Goal: Task Accomplishment & Management: Complete application form

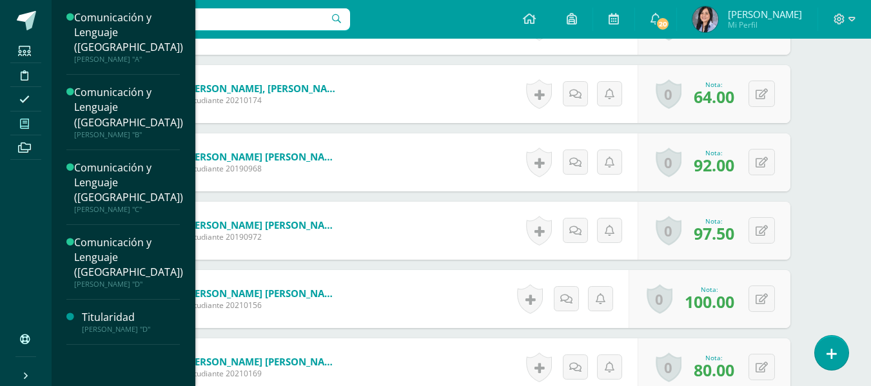
scroll to position [3169, 0]
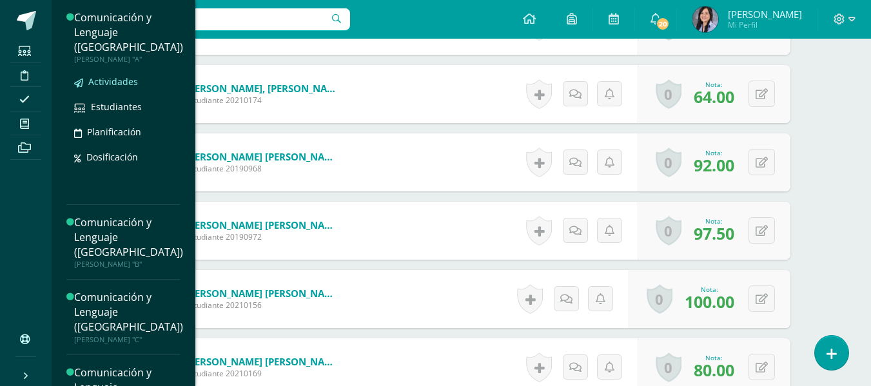
click at [103, 74] on link "Actividades" at bounding box center [128, 81] width 109 height 15
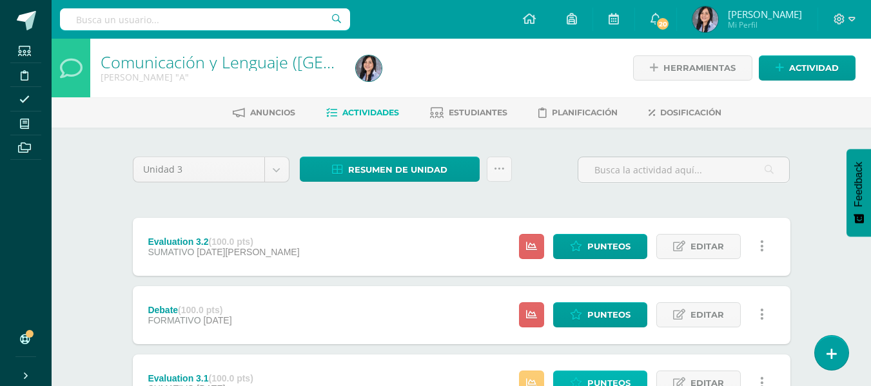
click at [577, 374] on link "Punteos" at bounding box center [600, 383] width 94 height 25
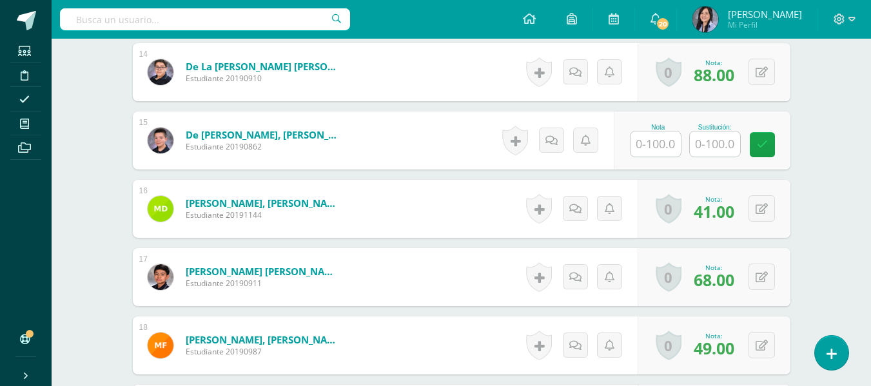
scroll to position [1312, 0]
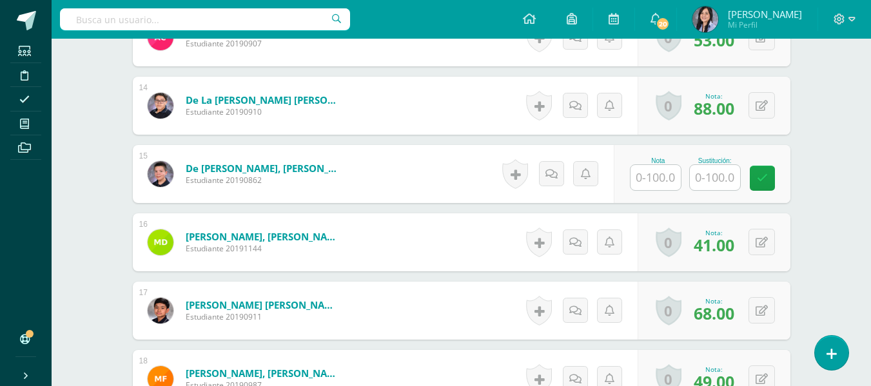
click at [658, 181] on input "text" at bounding box center [656, 177] width 50 height 25
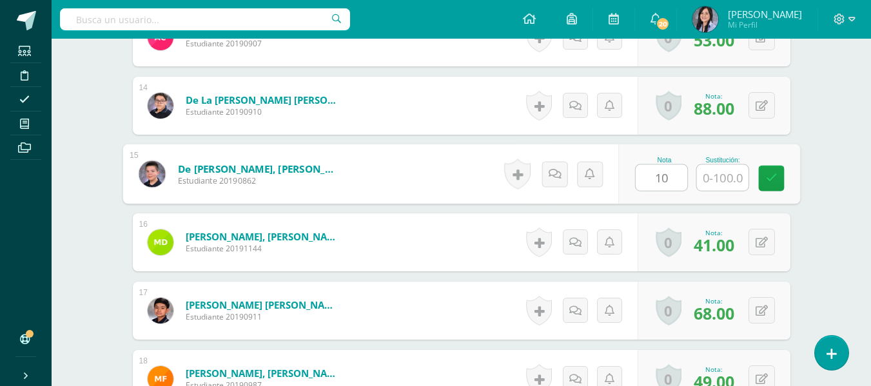
type input "100"
click at [764, 175] on link at bounding box center [771, 179] width 26 height 26
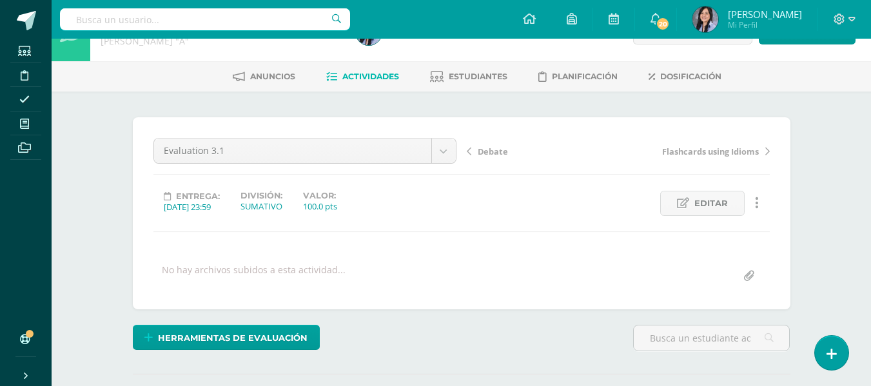
scroll to position [0, 0]
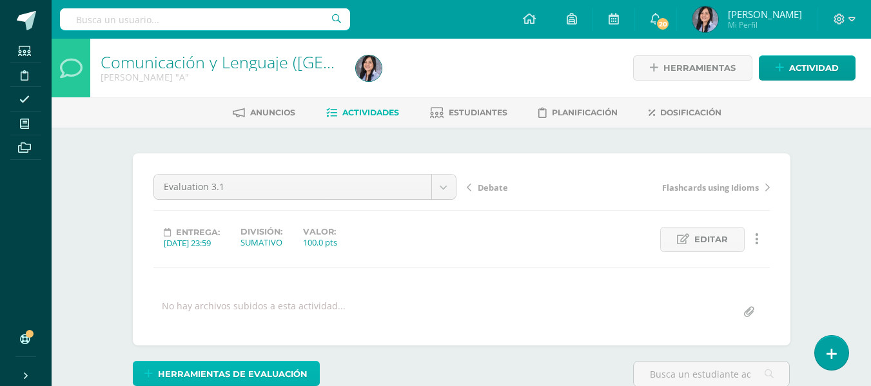
click at [235, 371] on span "Herramientas de evaluación" at bounding box center [233, 374] width 150 height 24
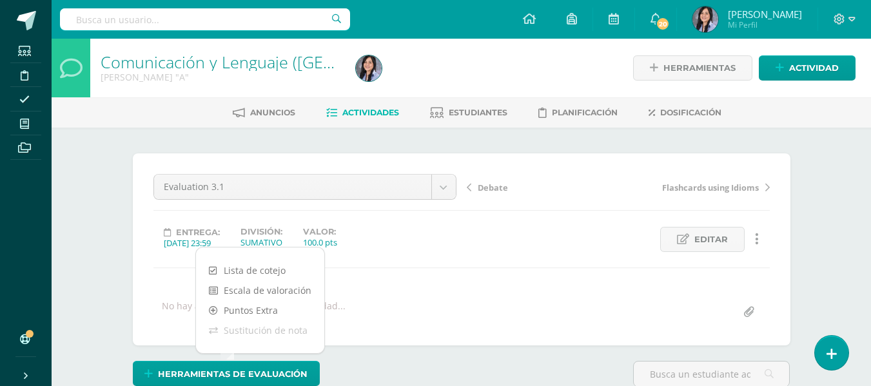
click at [397, 290] on div "Evaluation 3.1 Evaluation 3.2 Debate Evaluation 3.1 Flashcards using Idioms Wor…" at bounding box center [461, 249] width 617 height 151
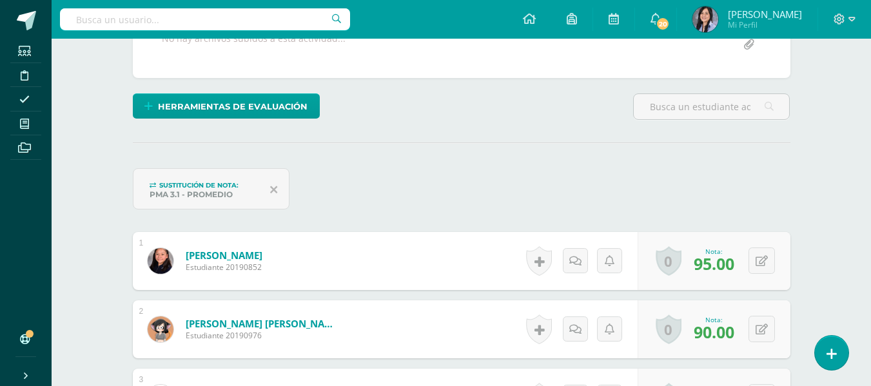
scroll to position [279, 0]
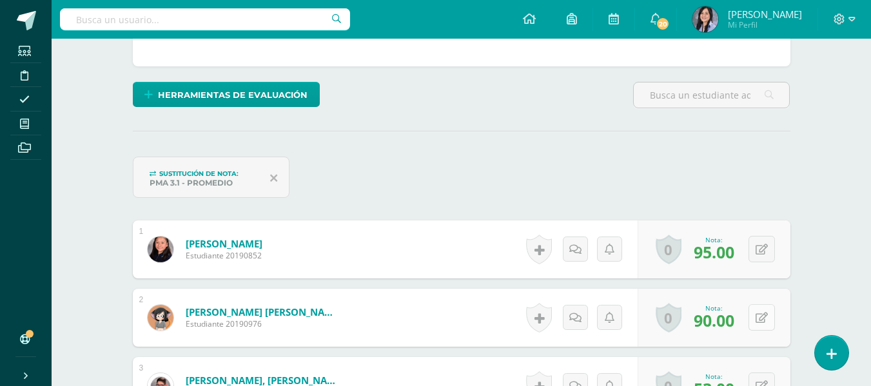
click at [763, 321] on icon at bounding box center [762, 318] width 12 height 11
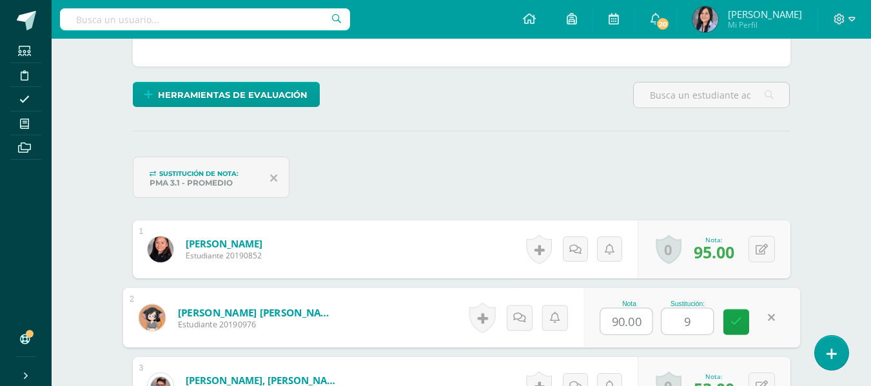
type input "95"
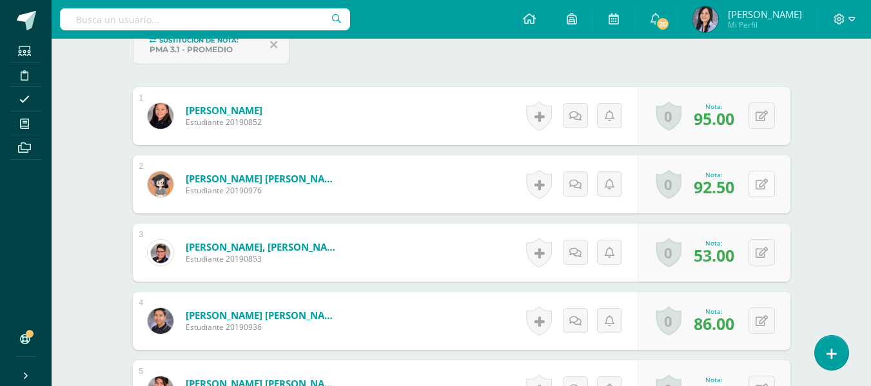
scroll to position [419, 0]
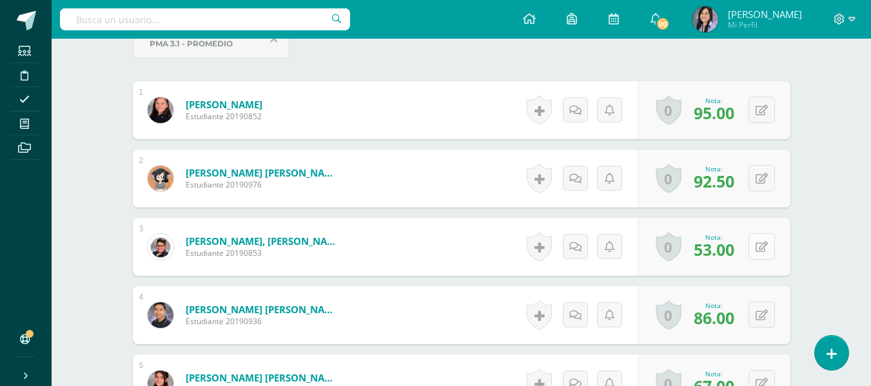
click at [761, 259] on button at bounding box center [762, 246] width 26 height 26
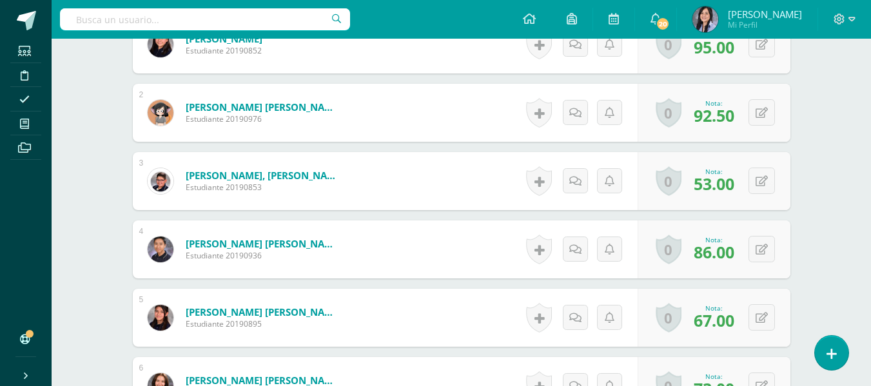
scroll to position [486, 0]
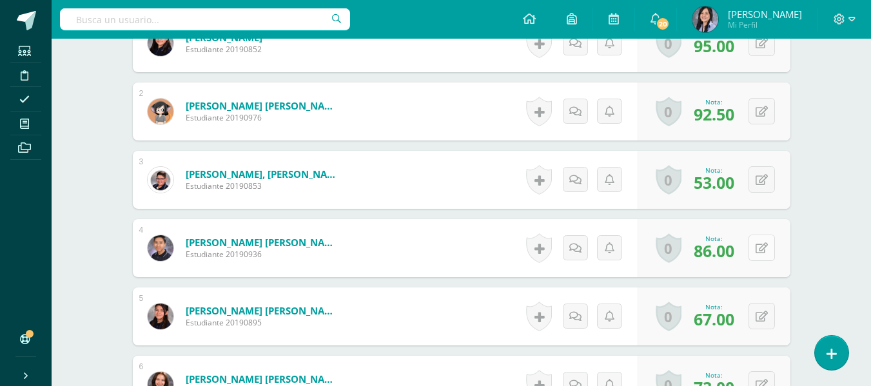
click at [765, 252] on icon at bounding box center [762, 248] width 12 height 11
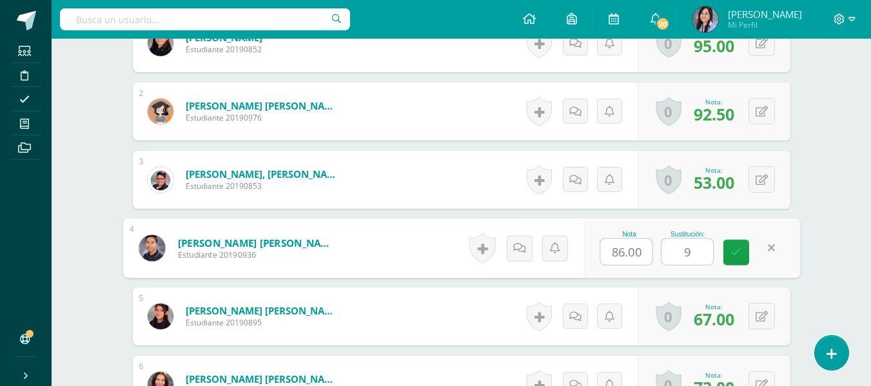
type input "98"
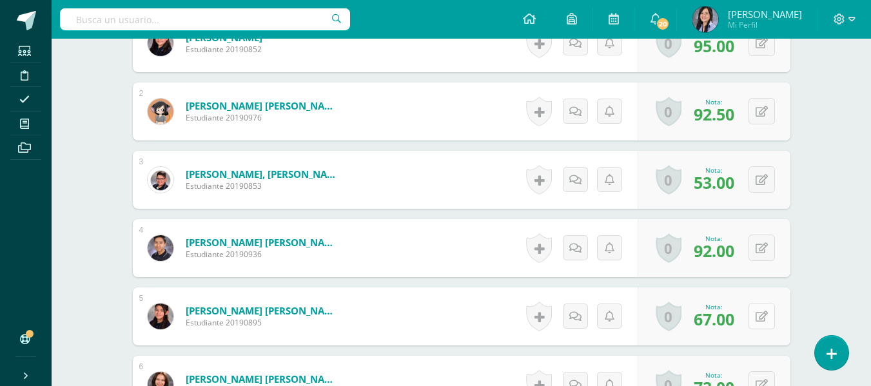
click at [760, 328] on button at bounding box center [762, 316] width 26 height 26
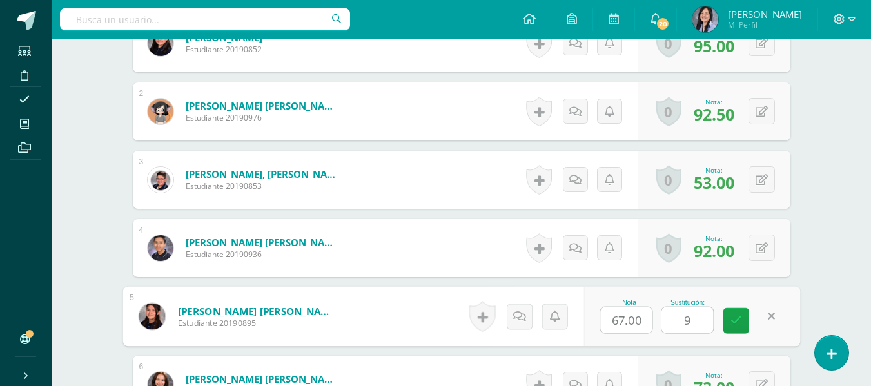
type input "95"
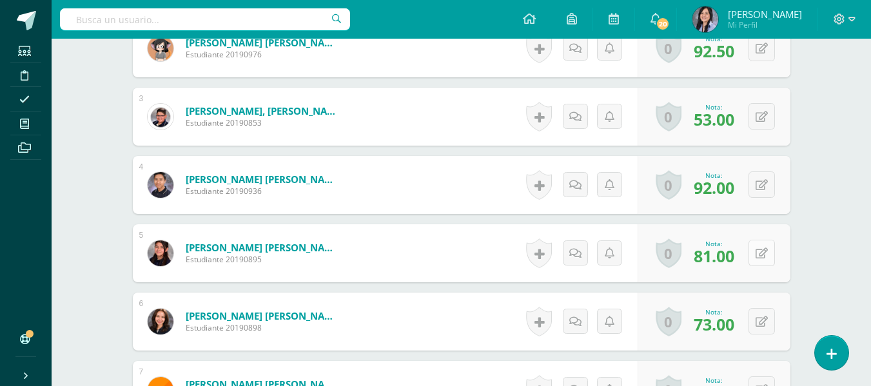
scroll to position [614, 0]
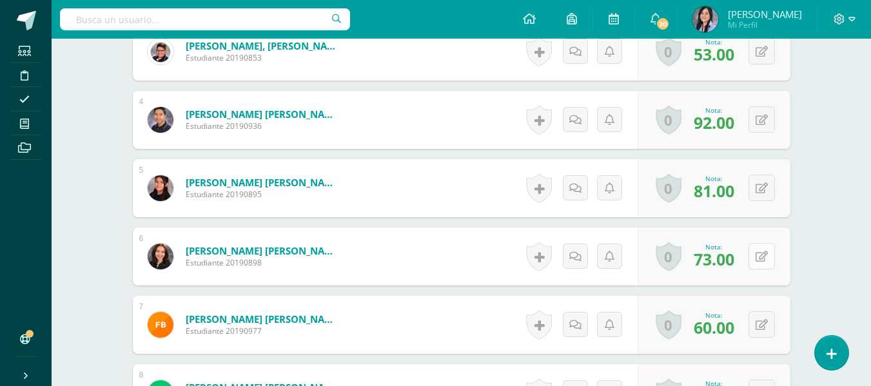
click at [763, 261] on icon at bounding box center [762, 257] width 12 height 11
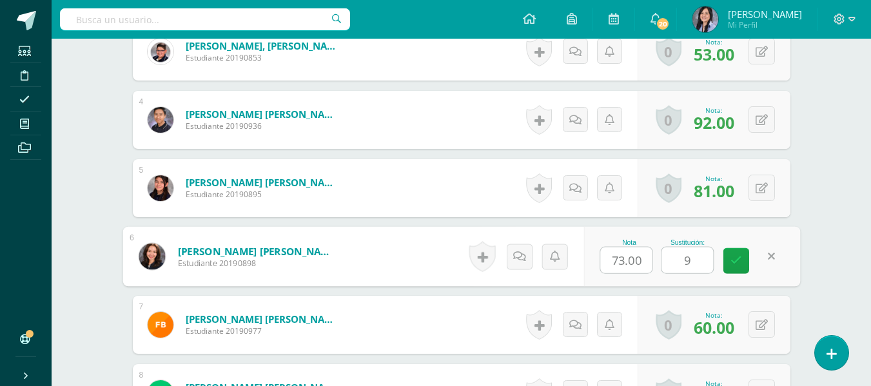
type input "94"
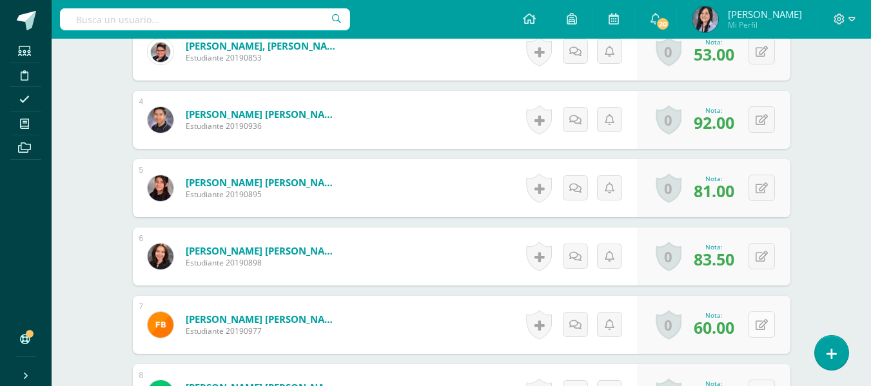
click at [753, 319] on button at bounding box center [762, 325] width 26 height 26
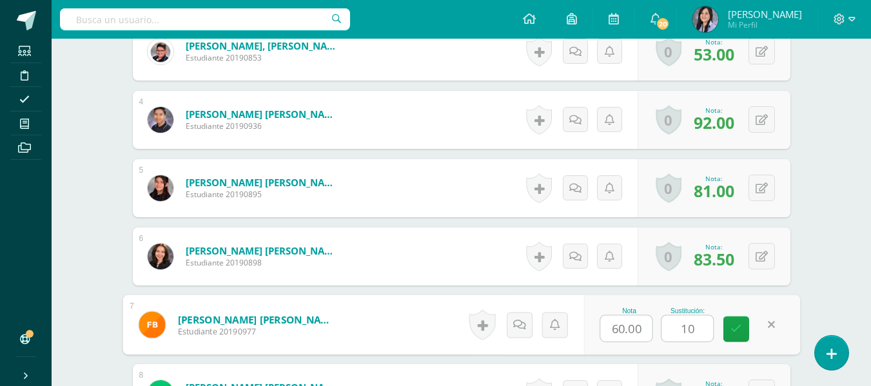
type input "100"
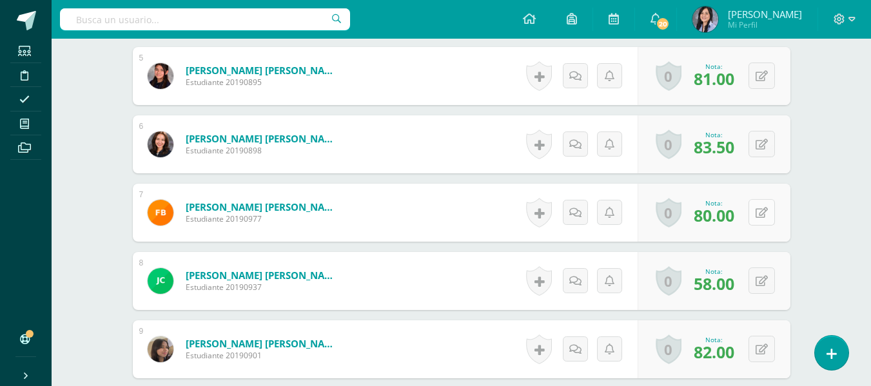
scroll to position [735, 0]
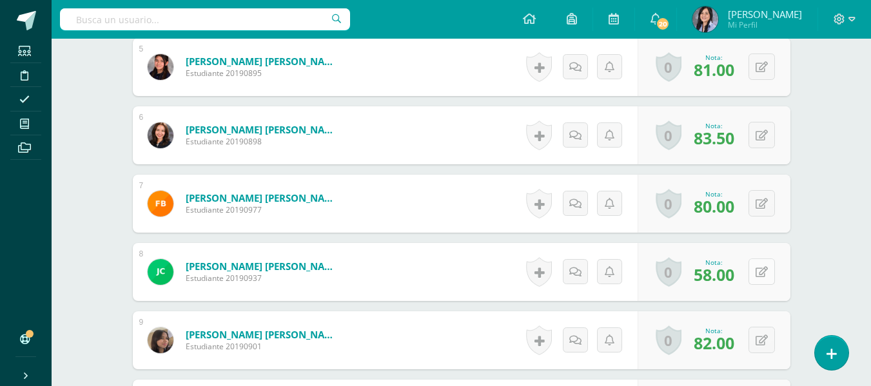
click at [764, 275] on icon at bounding box center [762, 272] width 12 height 11
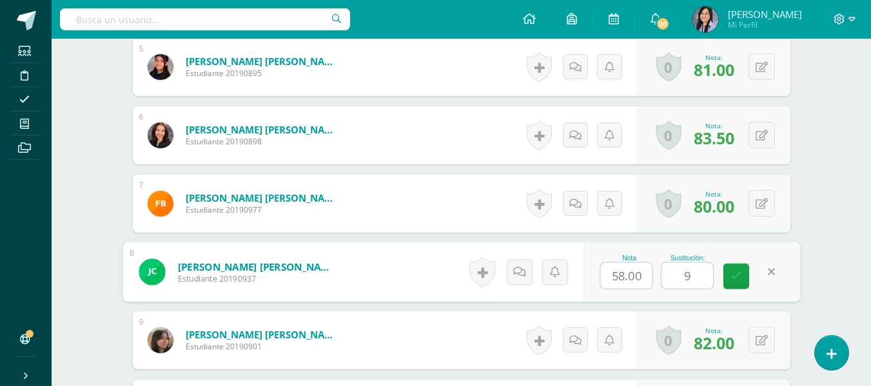
type input "97"
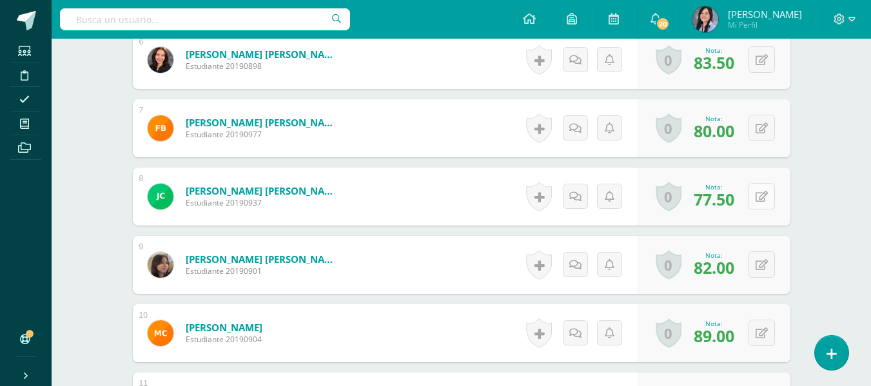
scroll to position [811, 0]
click at [764, 275] on button at bounding box center [762, 264] width 26 height 26
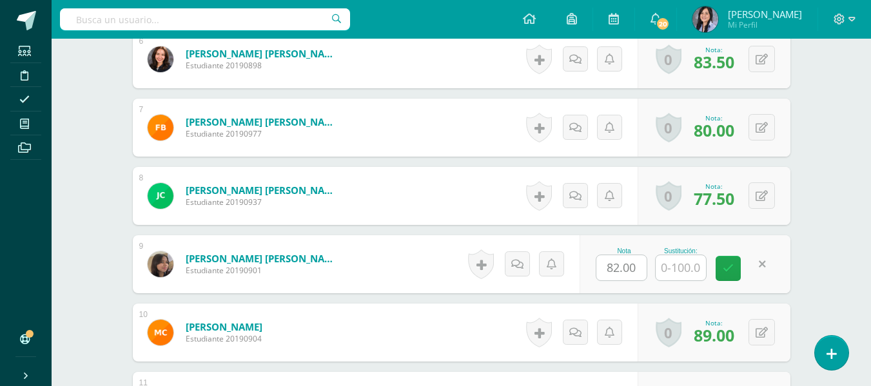
type input "5"
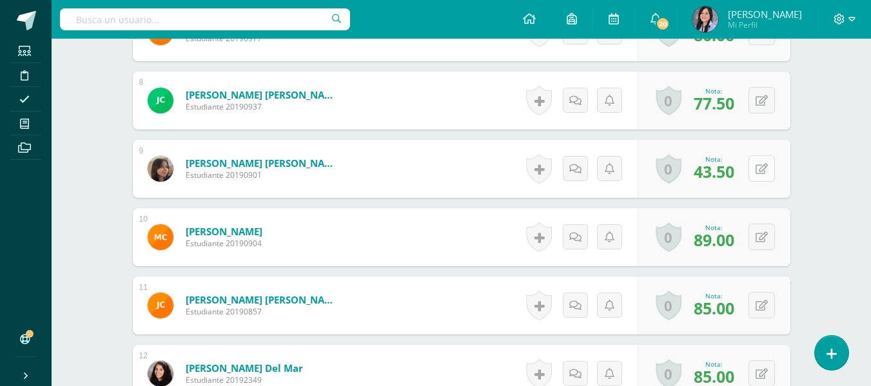
scroll to position [907, 0]
click at [763, 302] on icon at bounding box center [762, 305] width 12 height 11
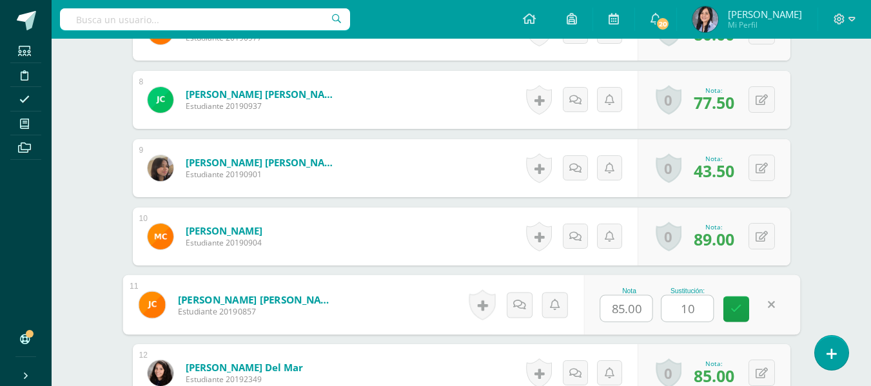
type input "1"
click at [766, 244] on button at bounding box center [762, 236] width 26 height 26
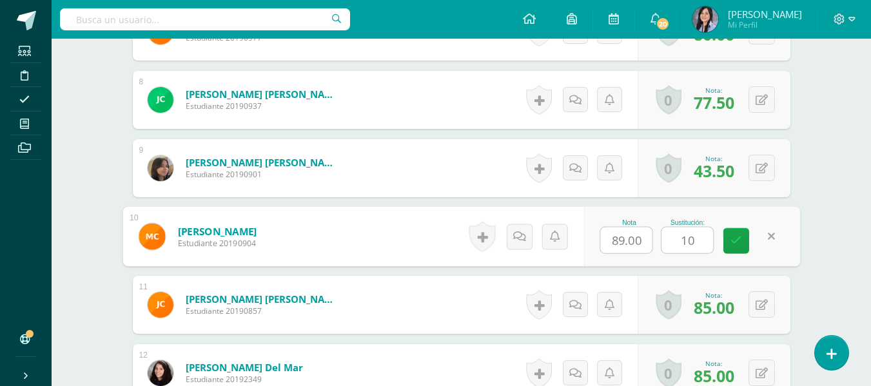
type input "100"
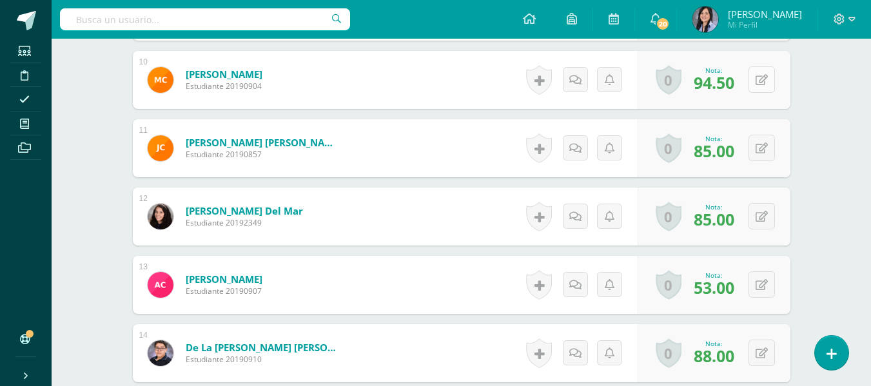
scroll to position [1065, 0]
click at [769, 215] on button at bounding box center [762, 216] width 26 height 26
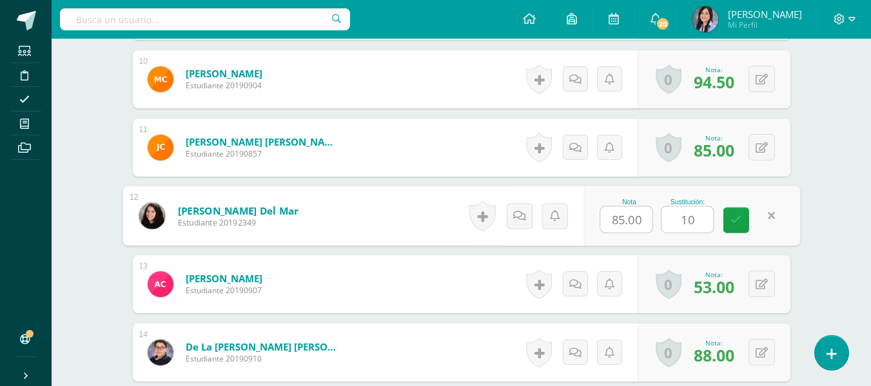
type input "100"
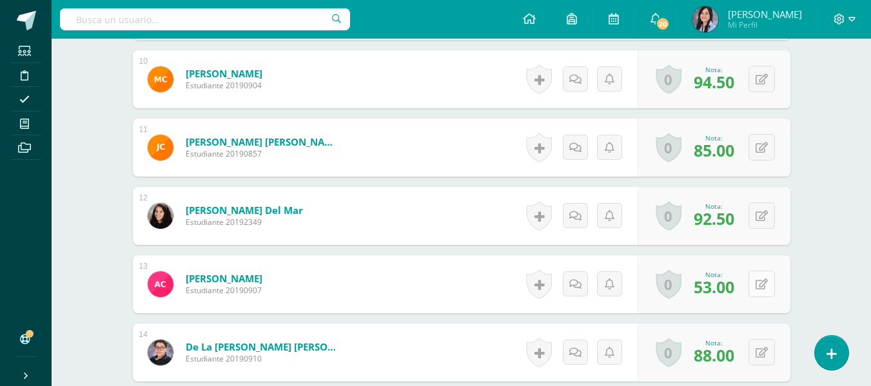
click at [769, 287] on button at bounding box center [762, 284] width 26 height 26
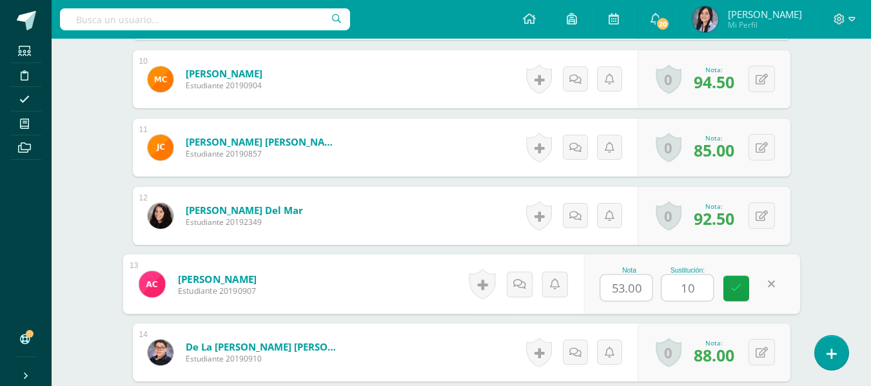
type input "100"
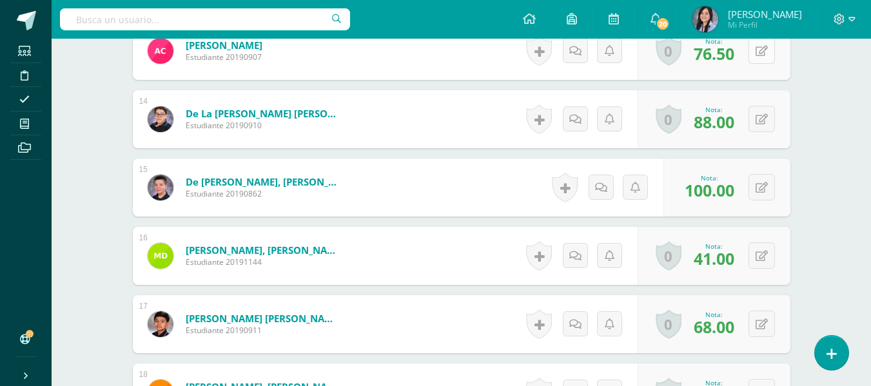
scroll to position [1300, 0]
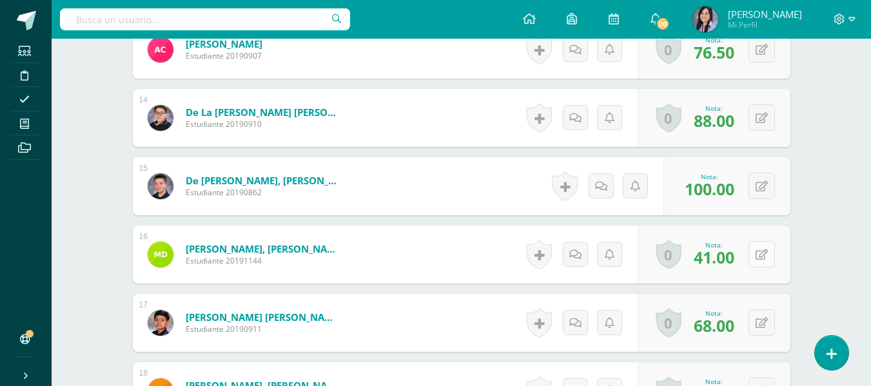
click at [760, 260] on icon at bounding box center [762, 255] width 12 height 11
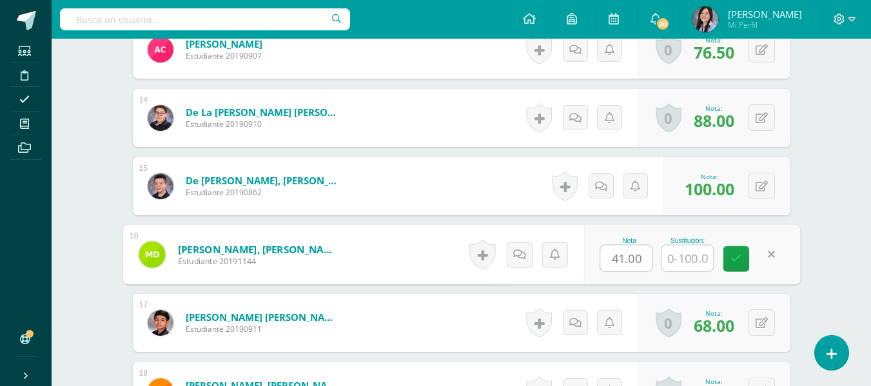
type input "0"
type input "¡"
type input "90"
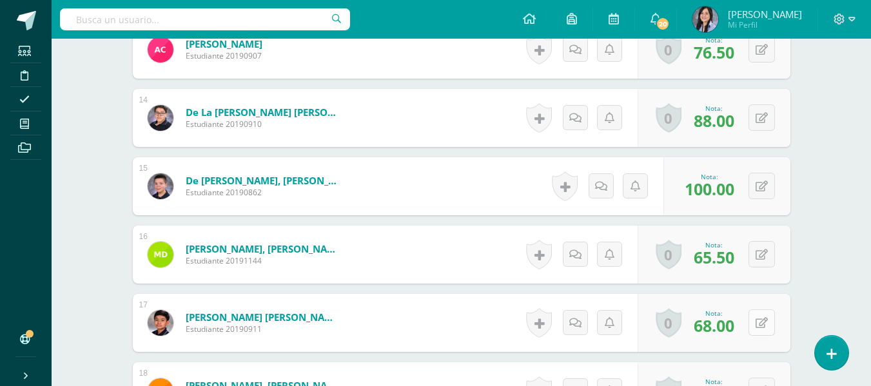
click at [762, 321] on icon at bounding box center [762, 323] width 12 height 11
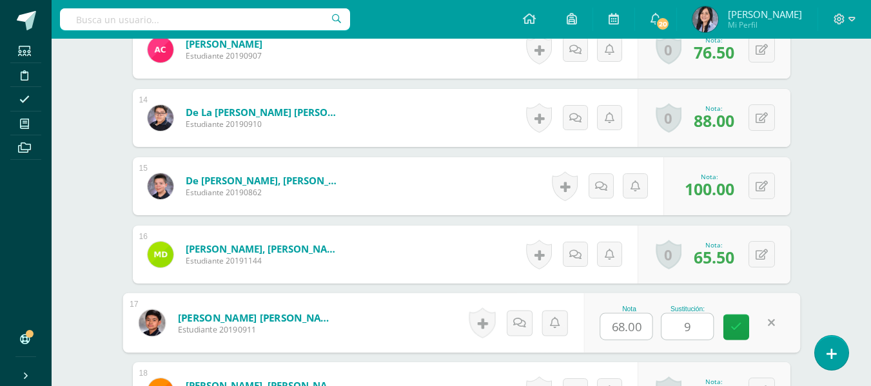
type input "98"
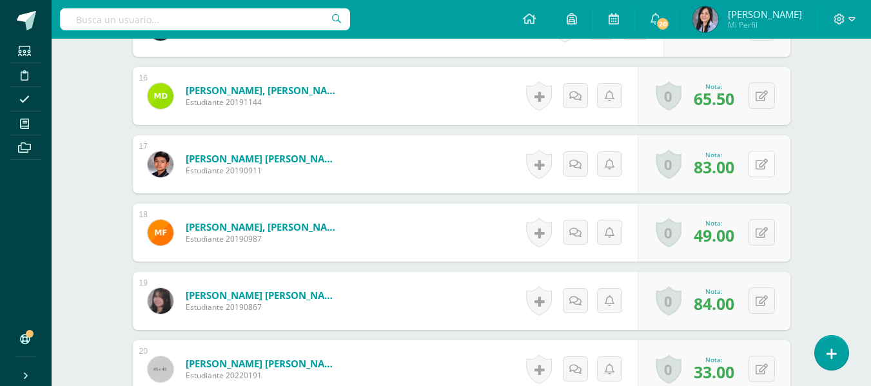
scroll to position [1459, 0]
click at [760, 241] on button at bounding box center [762, 232] width 26 height 26
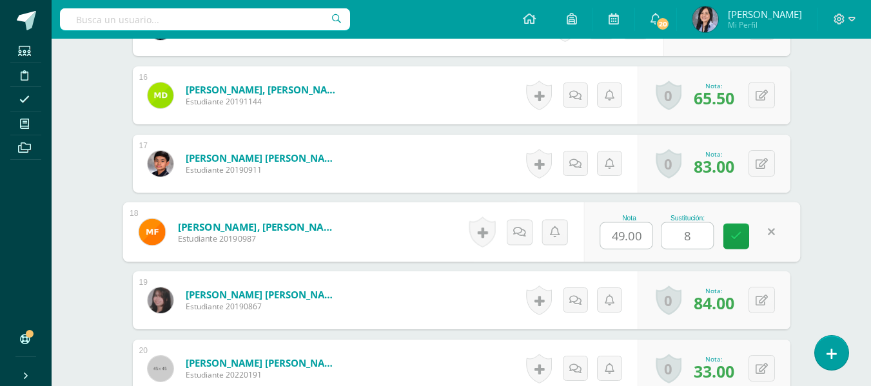
type input "89"
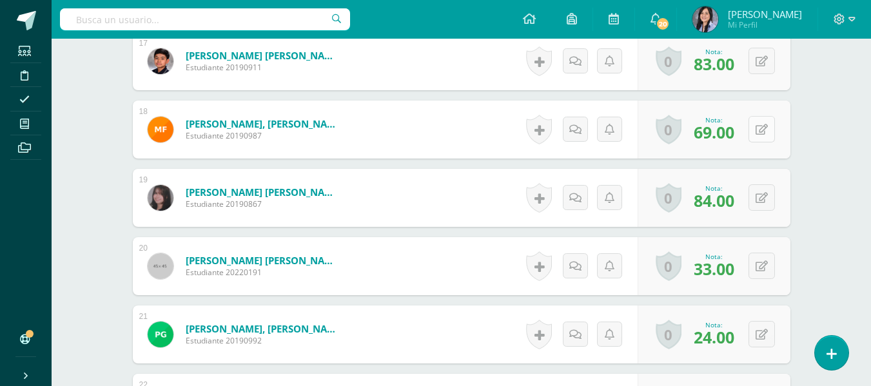
scroll to position [1630, 0]
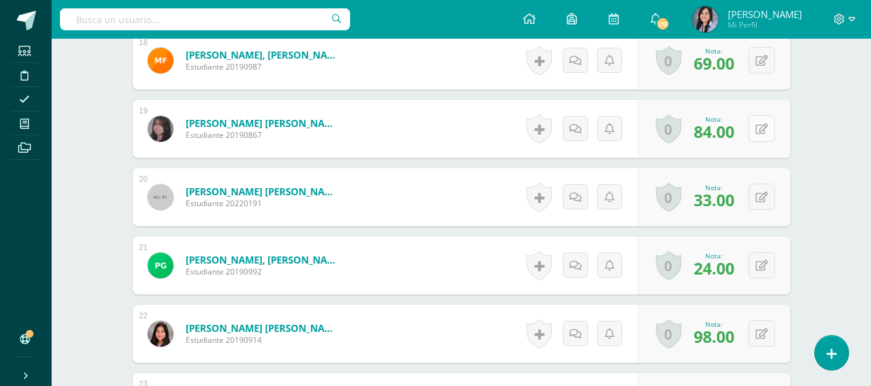
click at [760, 132] on icon at bounding box center [762, 129] width 12 height 11
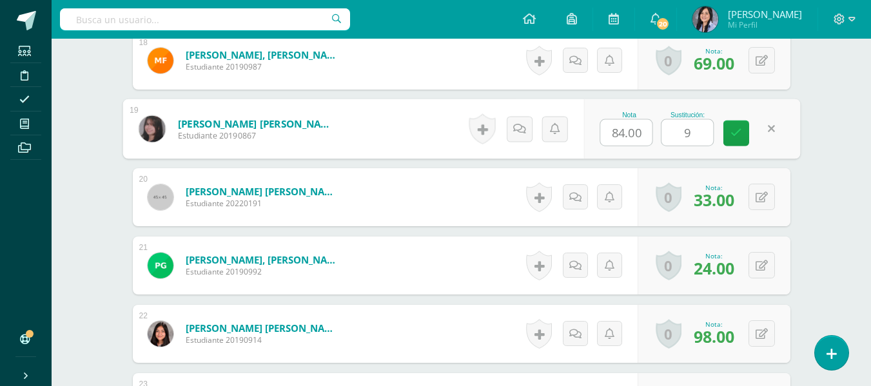
type input "95"
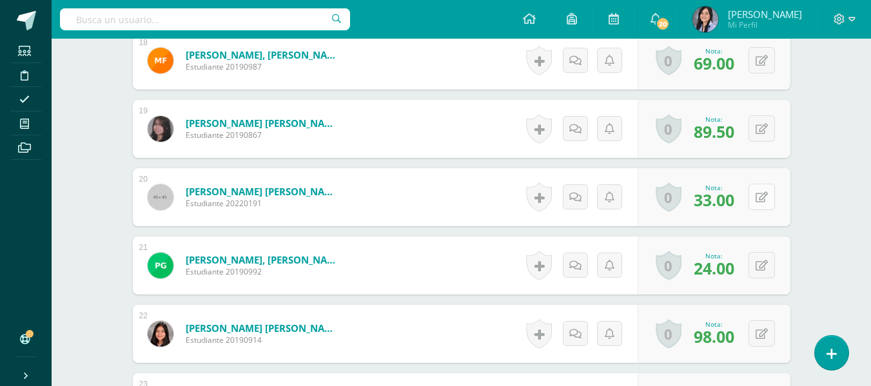
click at [762, 198] on icon at bounding box center [762, 197] width 12 height 11
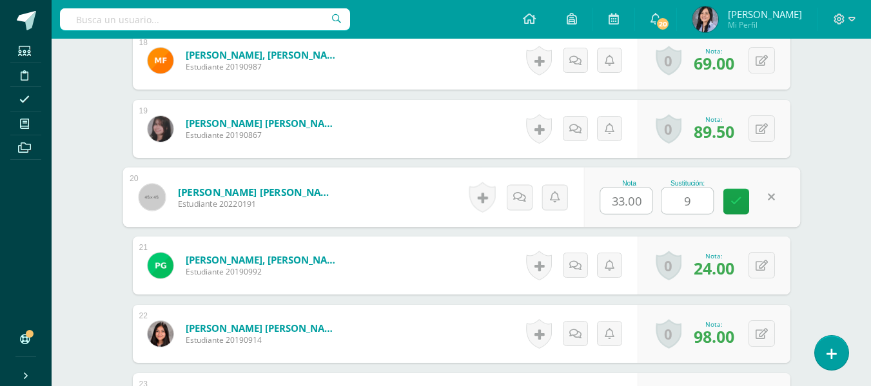
type input "92"
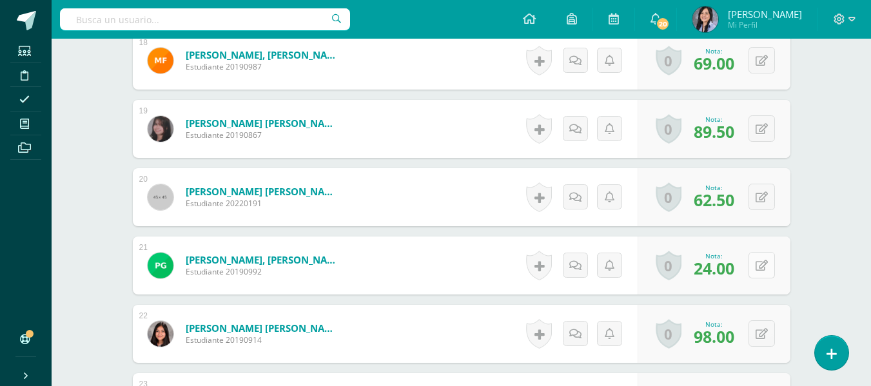
click at [760, 266] on icon at bounding box center [762, 266] width 12 height 11
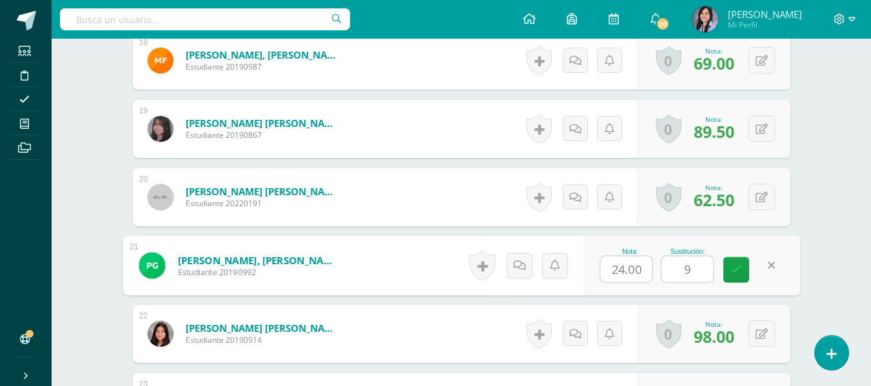
type input "90"
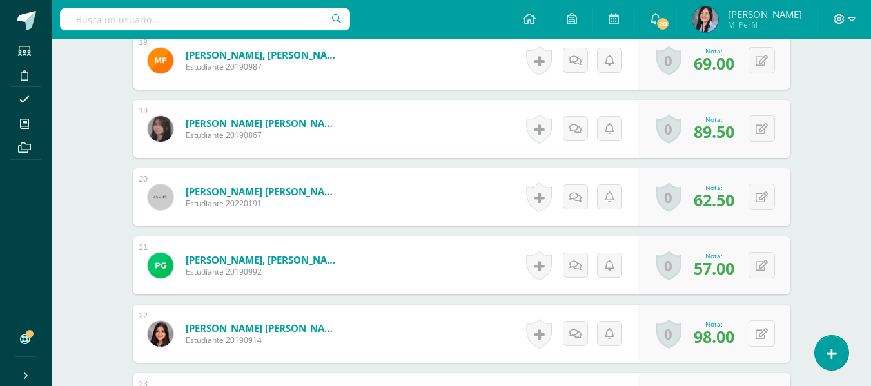
click at [758, 331] on icon at bounding box center [762, 334] width 12 height 11
click at [766, 341] on button at bounding box center [762, 334] width 26 height 26
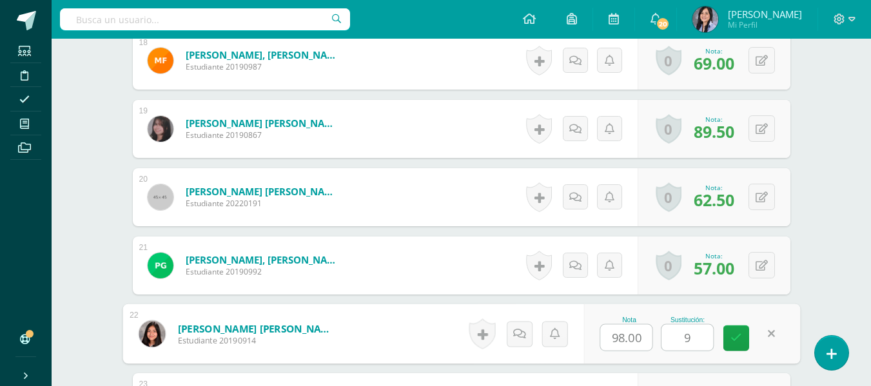
type input "99"
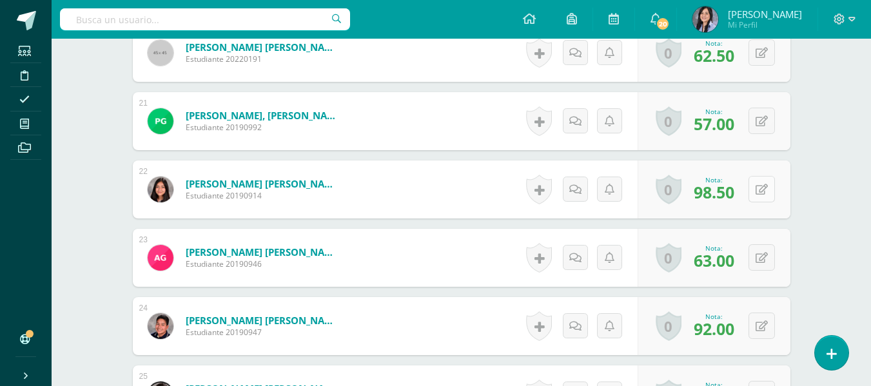
scroll to position [1782, 0]
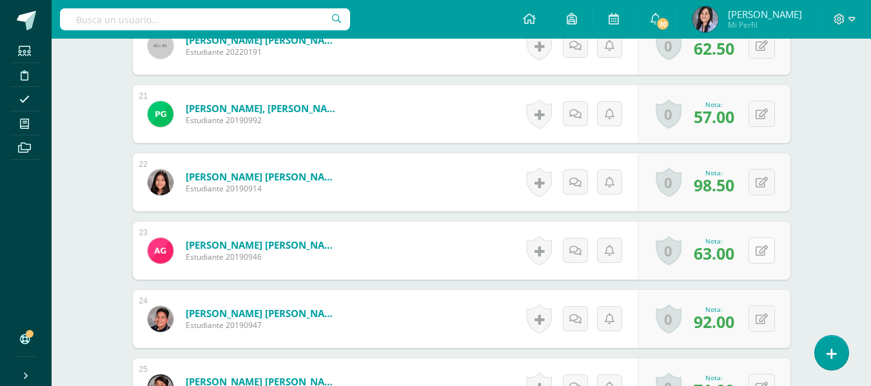
click at [760, 253] on icon at bounding box center [762, 251] width 12 height 11
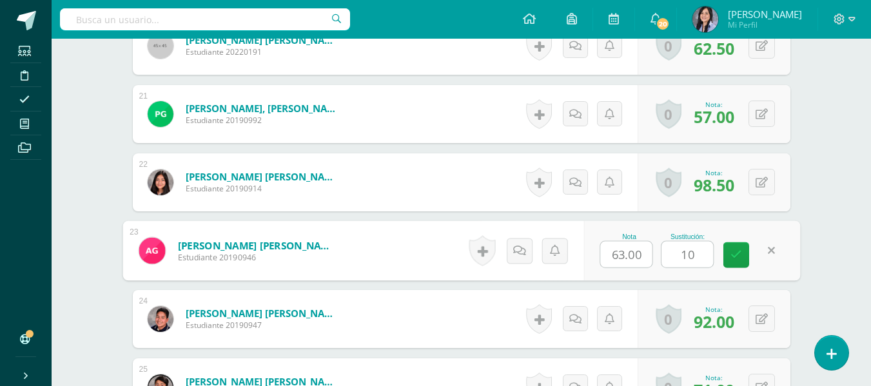
type input "100"
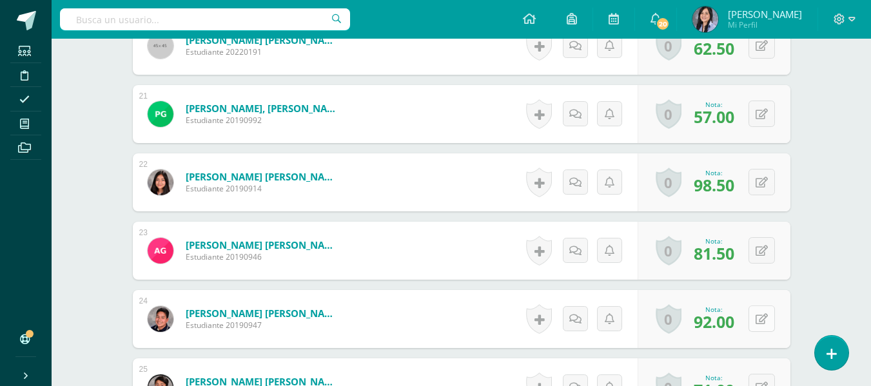
click at [767, 318] on button at bounding box center [762, 319] width 26 height 26
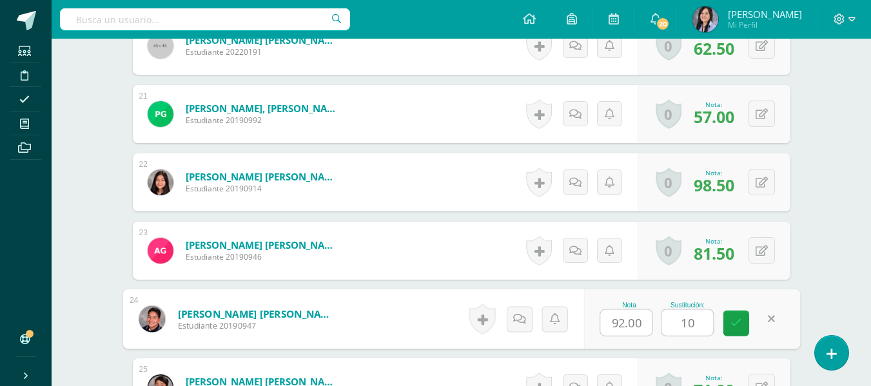
type input "100"
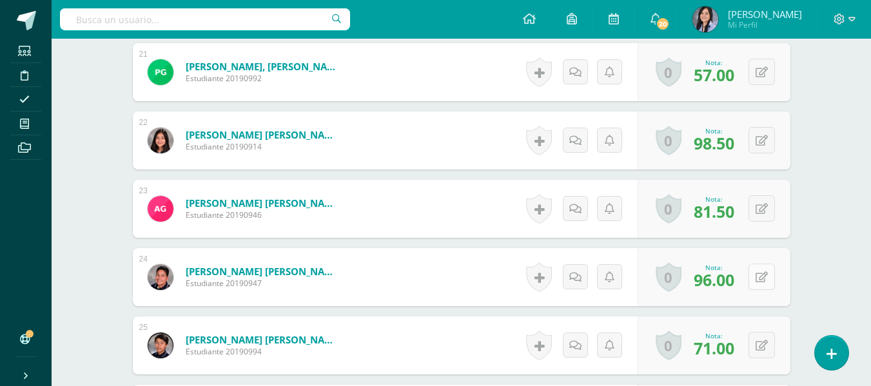
scroll to position [1941, 0]
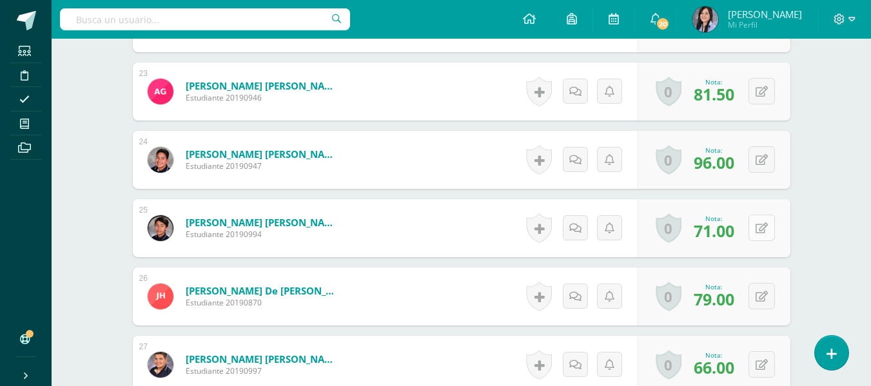
click at [763, 241] on button at bounding box center [762, 228] width 26 height 26
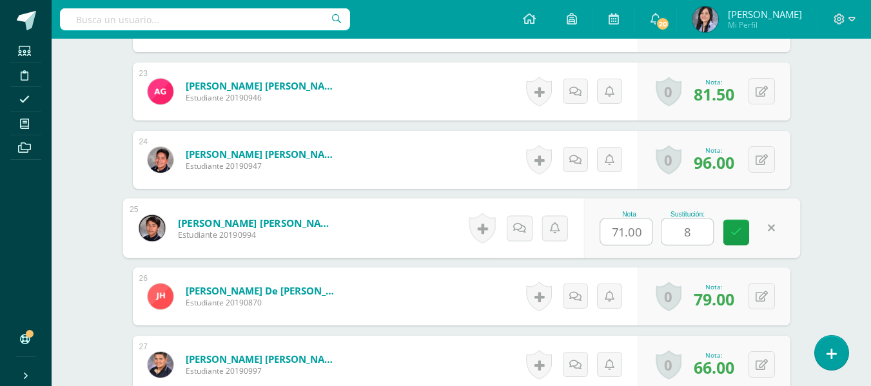
type input "87"
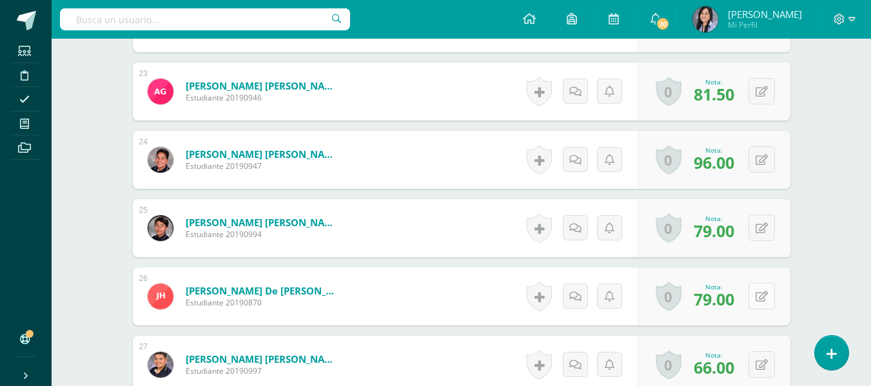
click at [754, 296] on button at bounding box center [762, 296] width 26 height 26
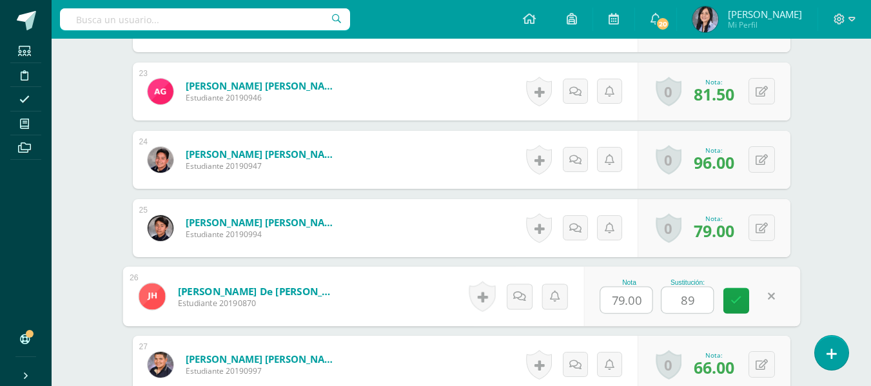
type input "8"
type input "98"
click at [763, 366] on icon at bounding box center [762, 365] width 12 height 11
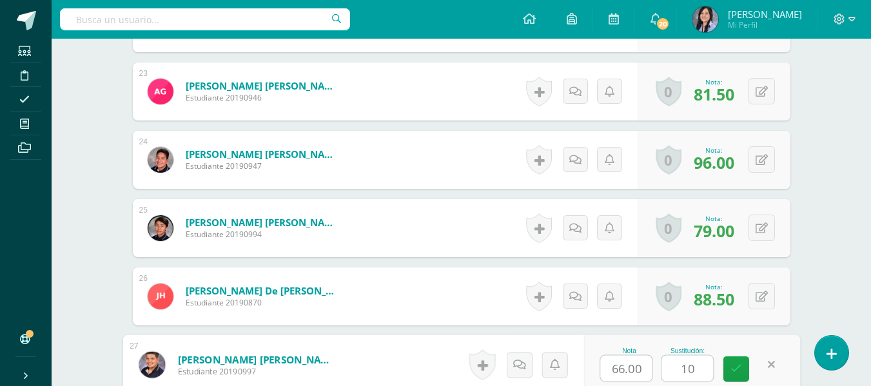
type input "100"
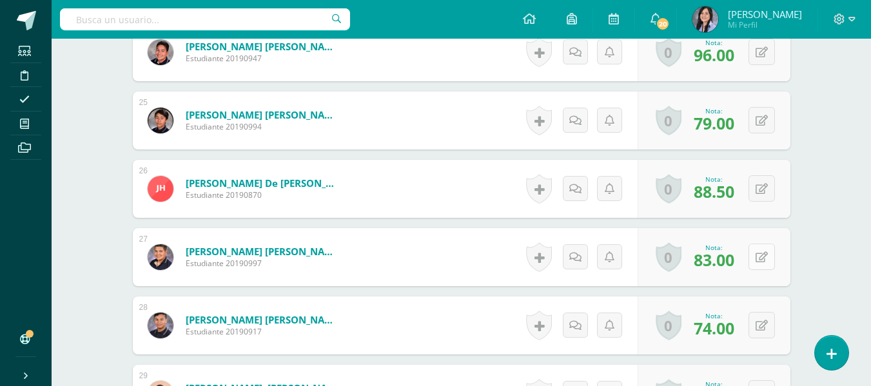
scroll to position [2107, 0]
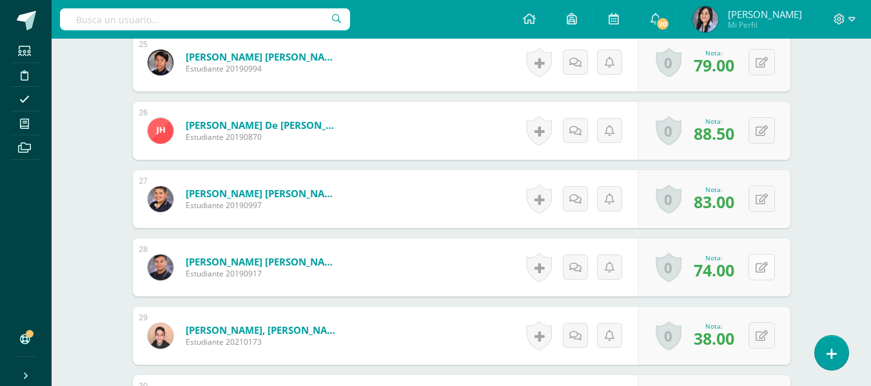
click at [760, 277] on button at bounding box center [762, 267] width 26 height 26
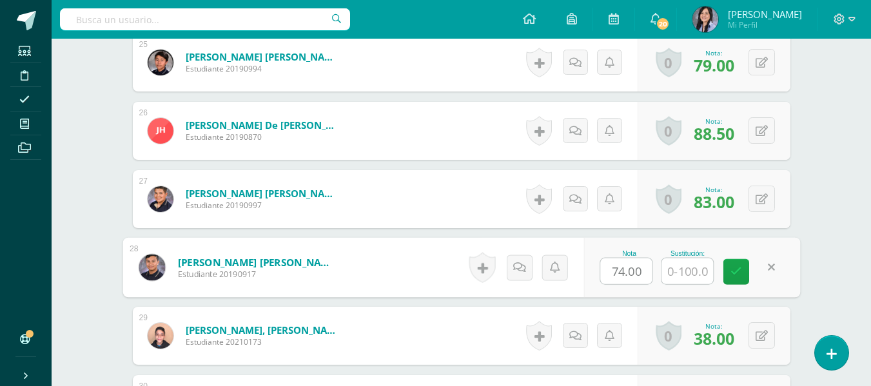
type input "3"
type input "93"
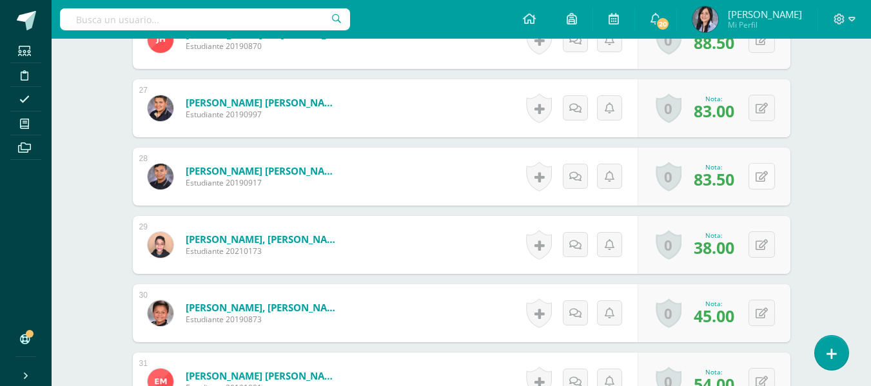
scroll to position [2206, 0]
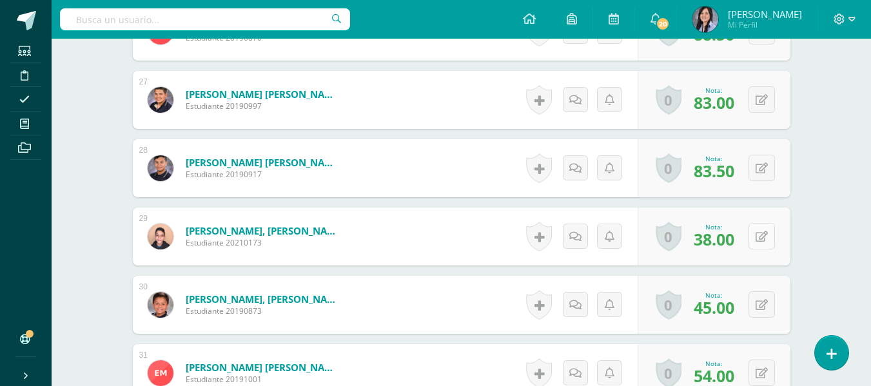
click at [759, 248] on button at bounding box center [762, 236] width 26 height 26
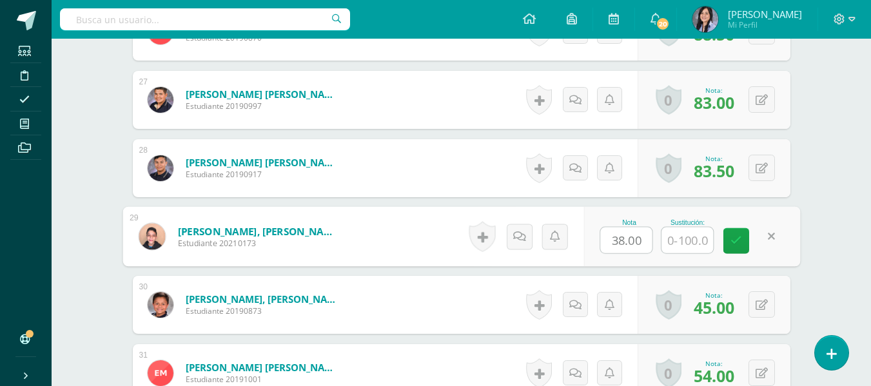
type input "6"
type input "96"
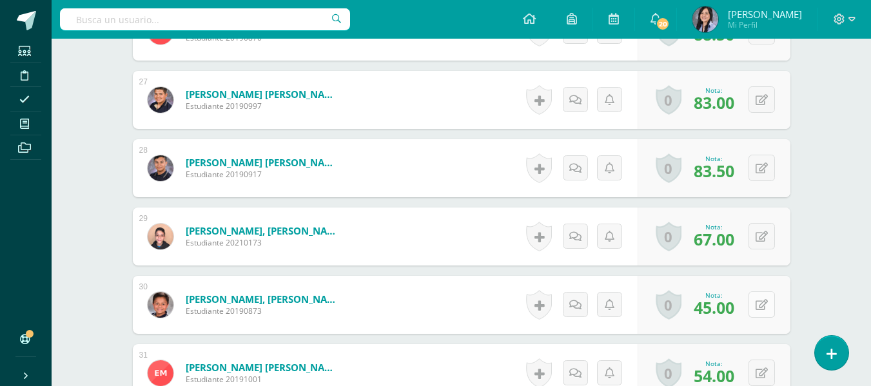
click at [763, 309] on icon at bounding box center [762, 305] width 12 height 11
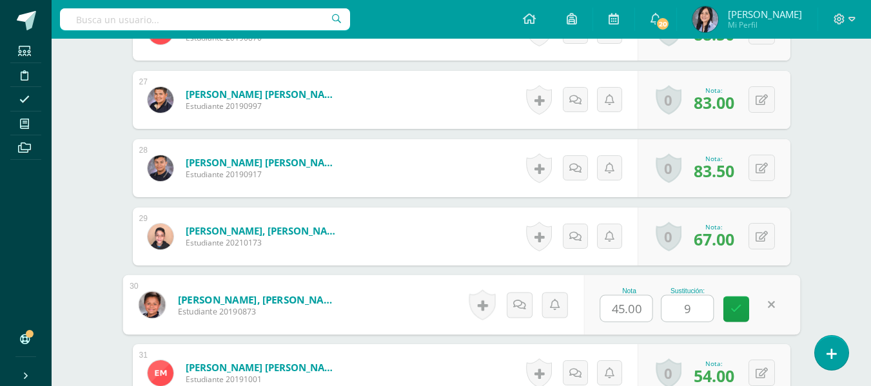
type input "93"
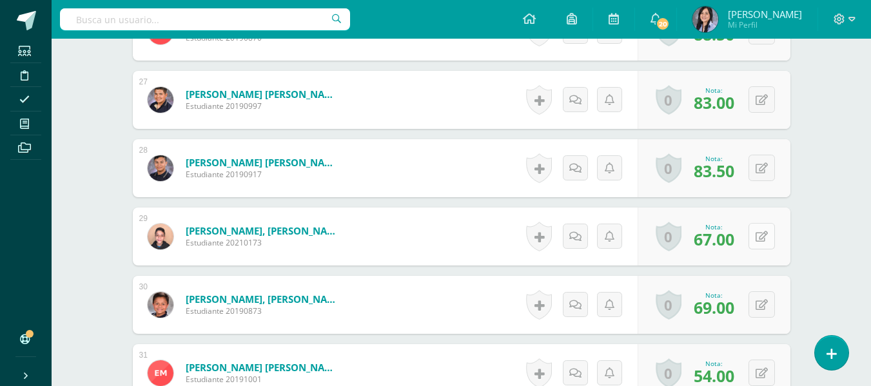
click at [762, 244] on button at bounding box center [762, 236] width 26 height 26
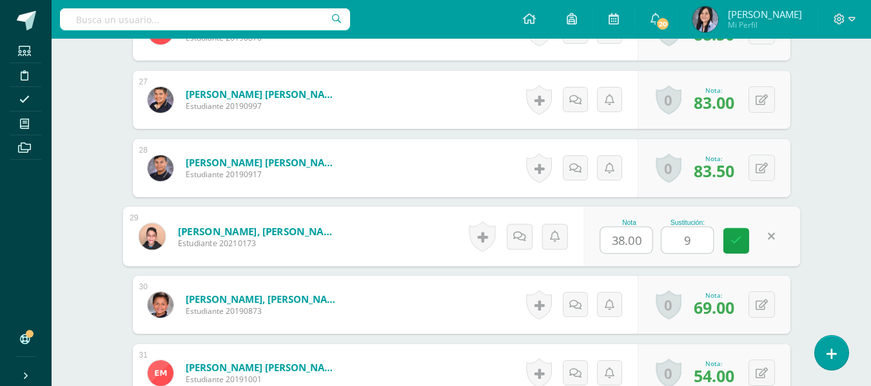
type input "96"
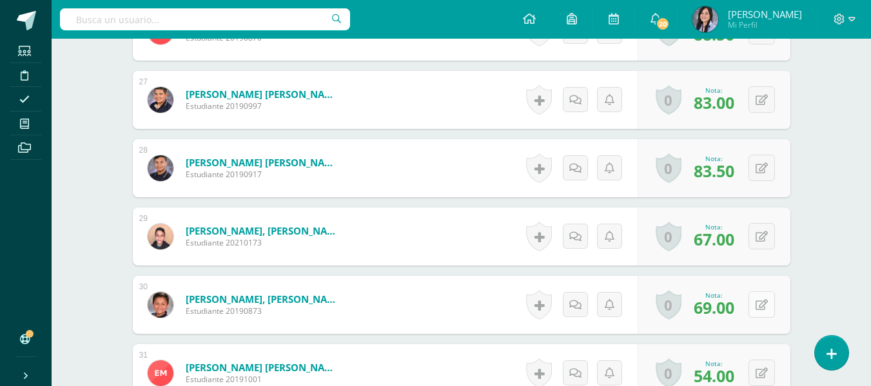
click at [766, 316] on button at bounding box center [762, 305] width 26 height 26
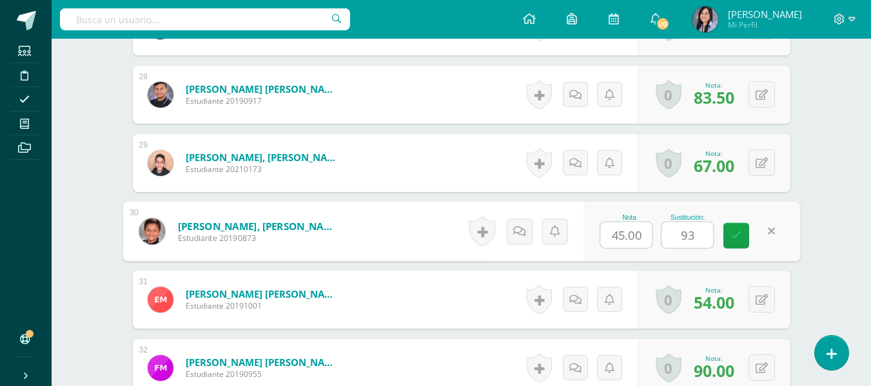
scroll to position [2283, 0]
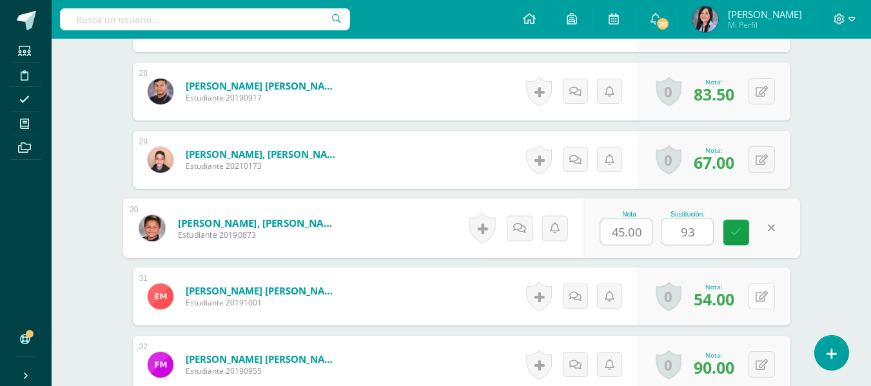
click at [764, 297] on icon at bounding box center [762, 297] width 12 height 11
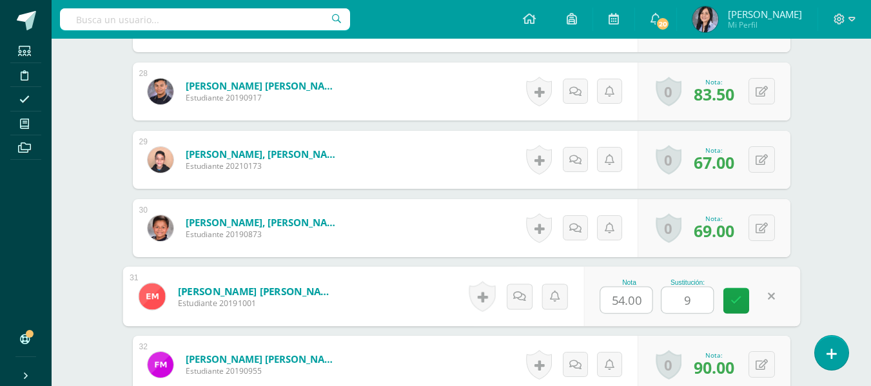
type input "98"
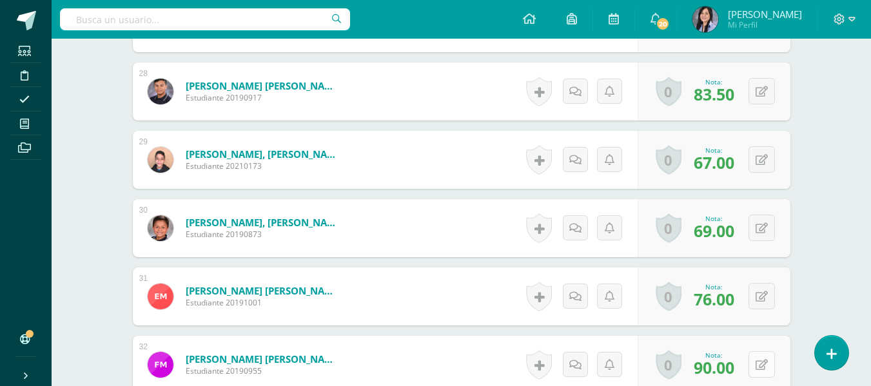
click at [753, 361] on button at bounding box center [762, 364] width 26 height 26
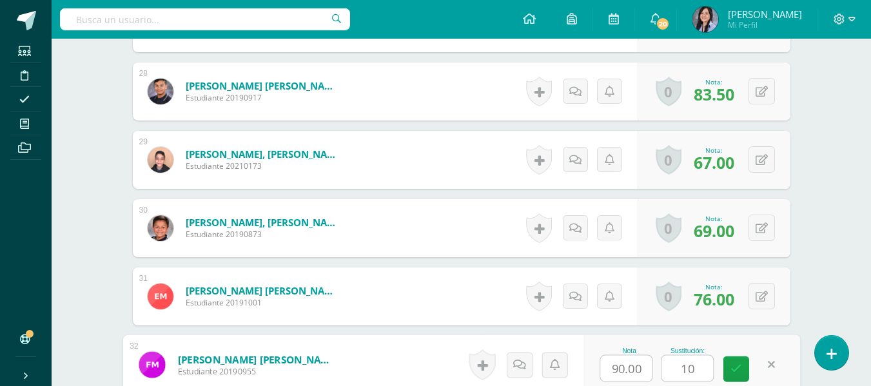
type input "100"
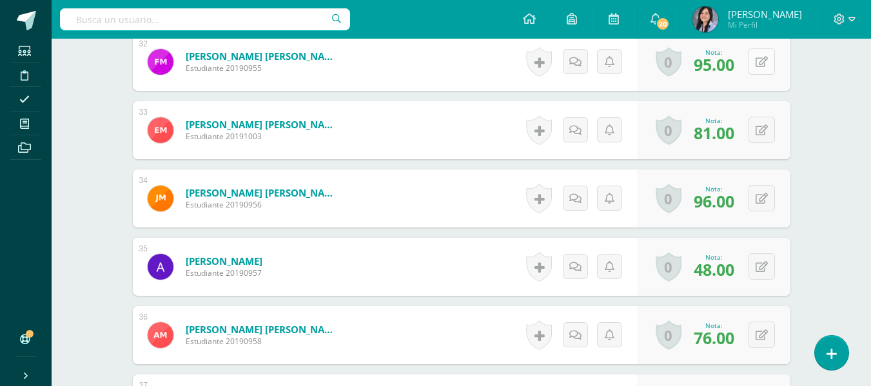
scroll to position [2587, 0]
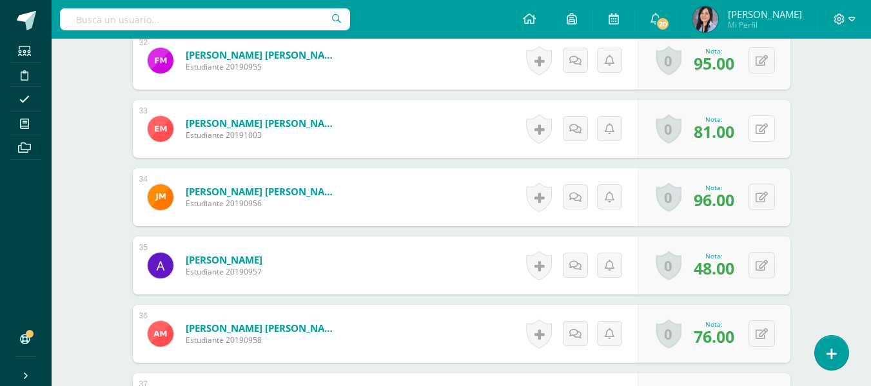
click at [762, 142] on button at bounding box center [762, 128] width 26 height 26
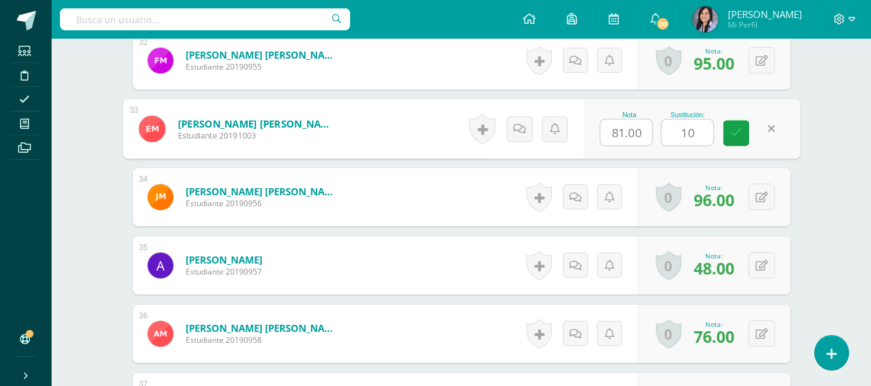
type input "100"
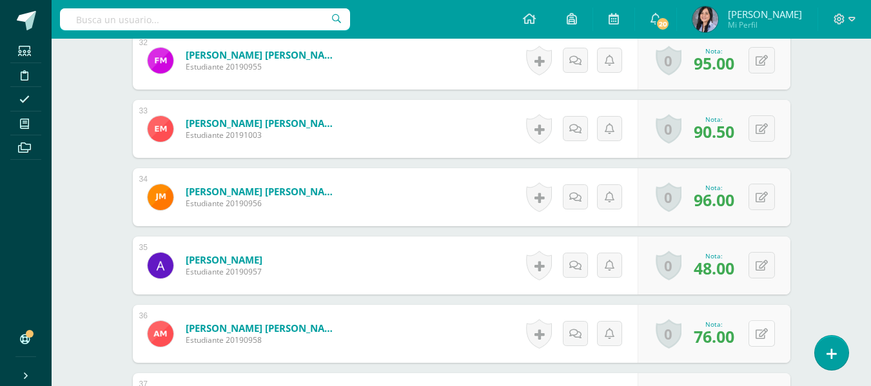
click at [764, 341] on button at bounding box center [762, 334] width 26 height 26
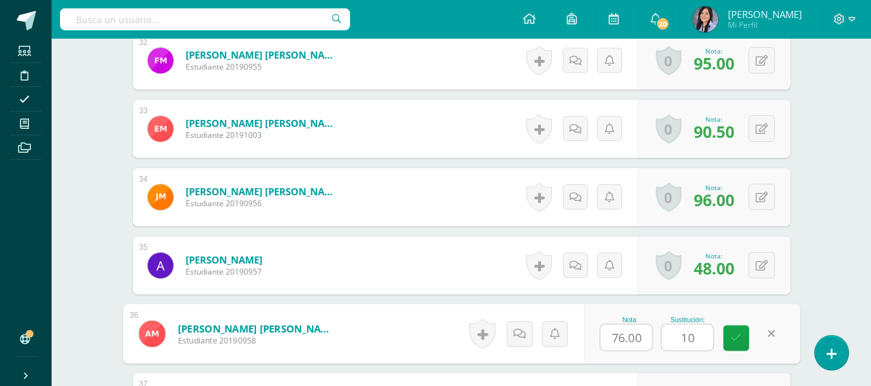
type input "100"
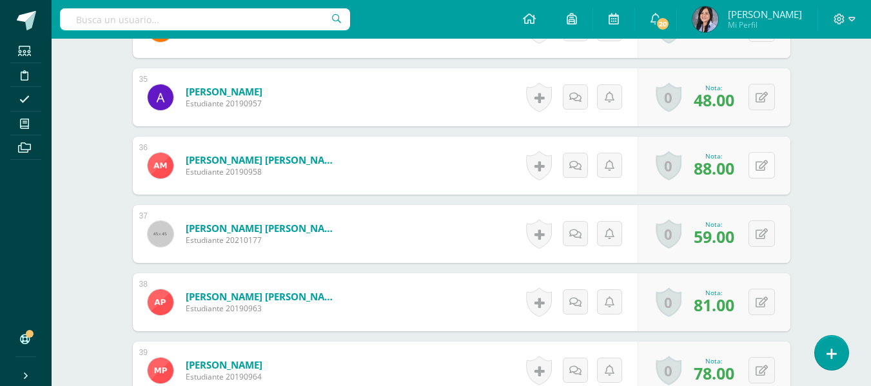
scroll to position [2785, 0]
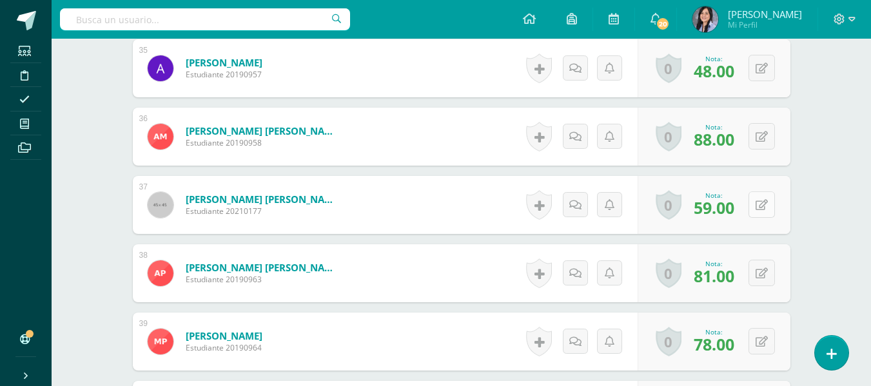
click at [755, 208] on button at bounding box center [762, 205] width 26 height 26
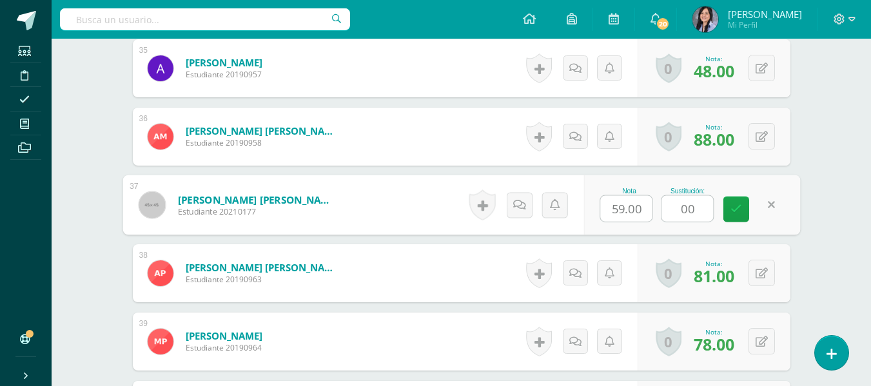
type input "0"
type input "100"
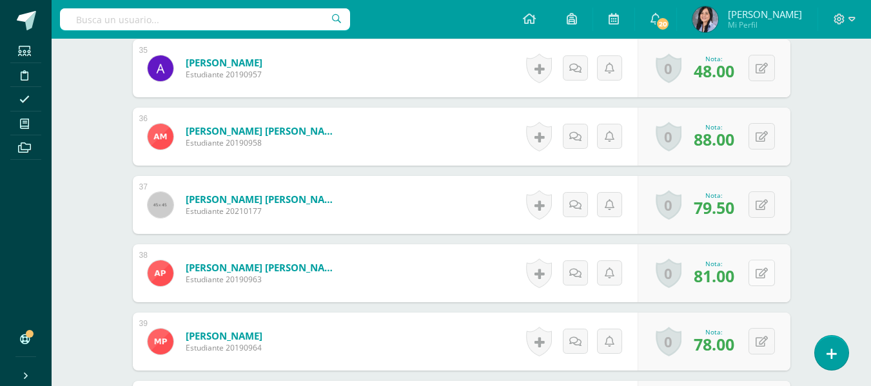
click at [754, 274] on button at bounding box center [762, 273] width 26 height 26
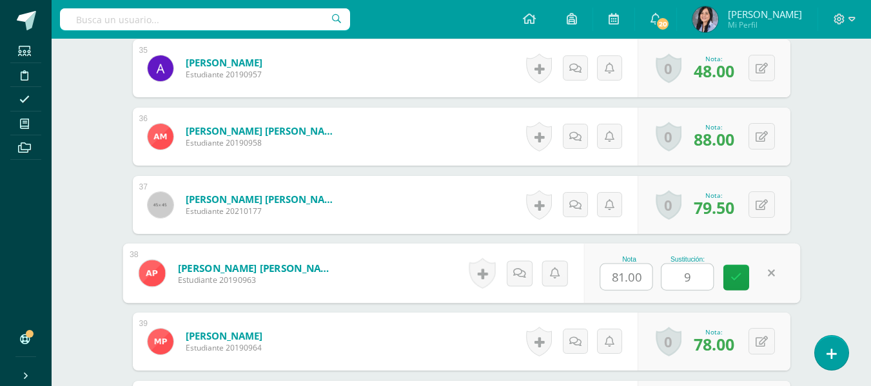
type input "99"
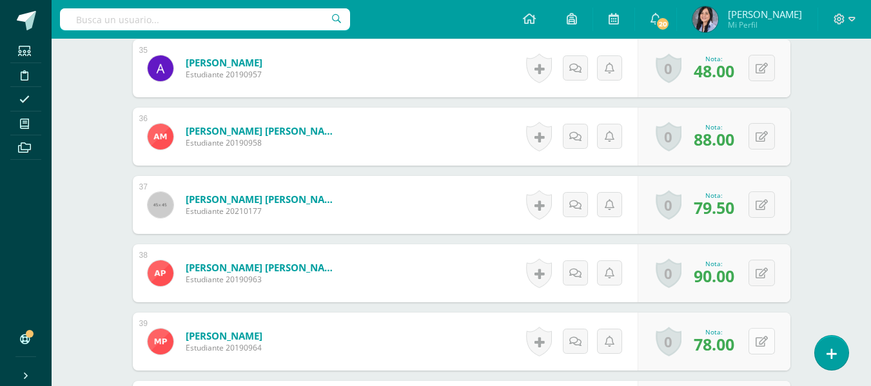
click at [764, 337] on icon at bounding box center [762, 342] width 12 height 11
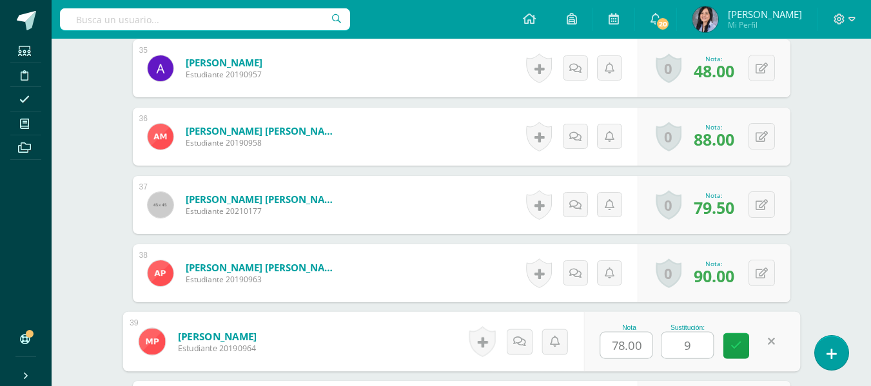
type input "95"
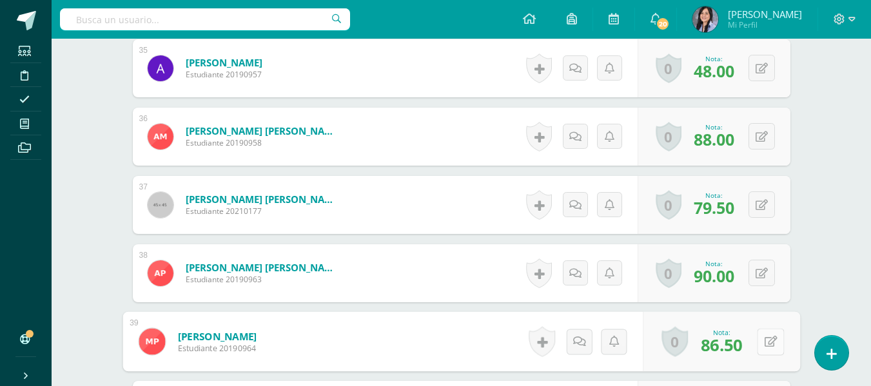
click at [764, 345] on icon at bounding box center [770, 341] width 13 height 11
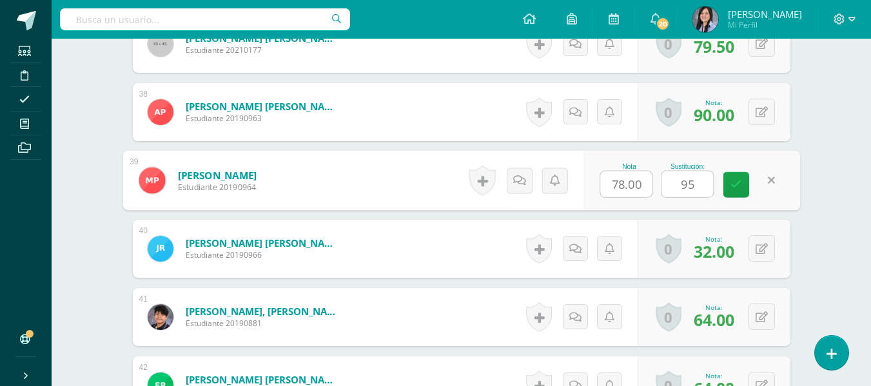
scroll to position [2958, 0]
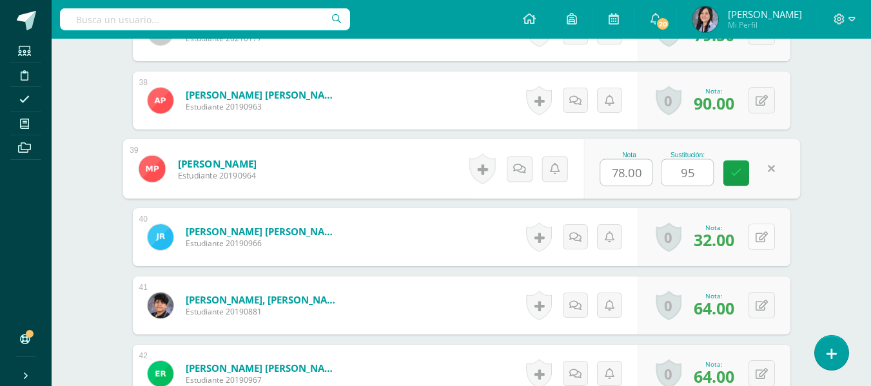
click at [754, 234] on button at bounding box center [762, 237] width 26 height 26
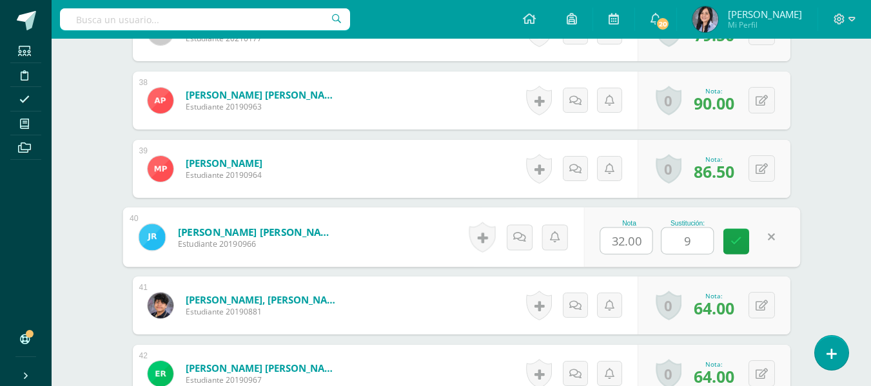
type input "99"
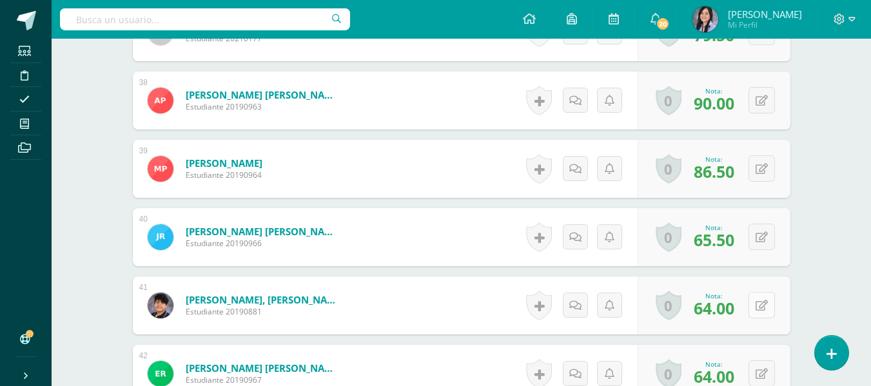
click at [762, 306] on icon at bounding box center [762, 306] width 12 height 11
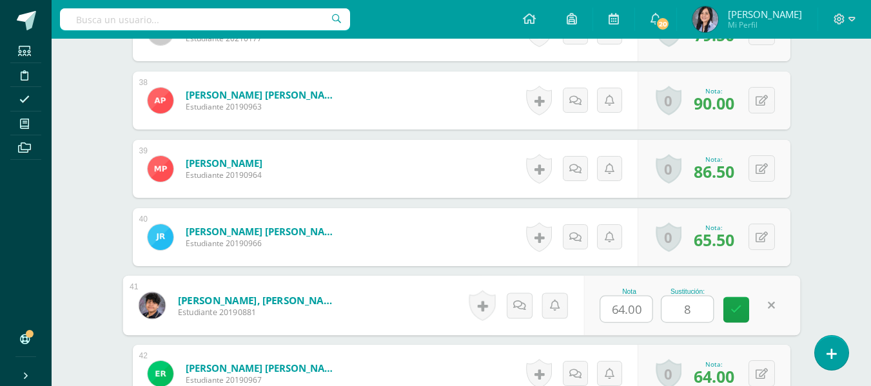
type input "85"
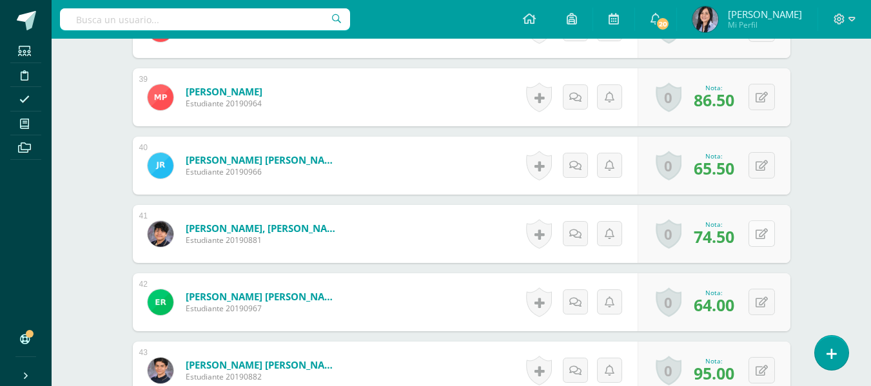
scroll to position [3044, 0]
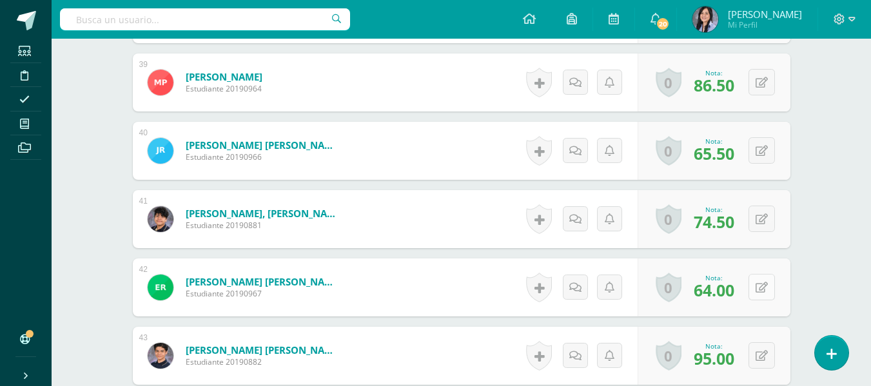
click at [760, 296] on button at bounding box center [762, 287] width 26 height 26
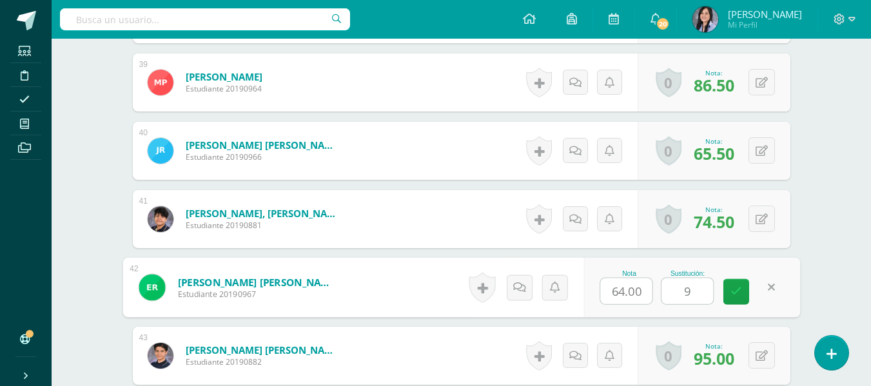
type input "99"
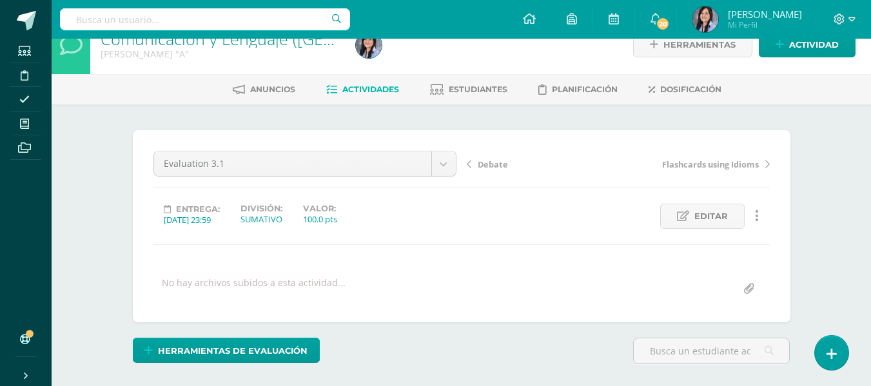
scroll to position [0, 0]
